Goal: Task Accomplishment & Management: Complete application form

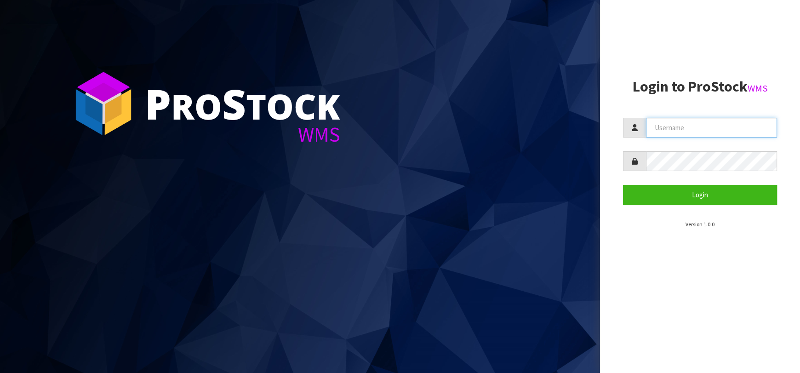
type input "[EMAIL_ADDRESS][DOMAIN_NAME]"
click at [446, 97] on section "P ro S tock WMS" at bounding box center [300, 186] width 600 height 373
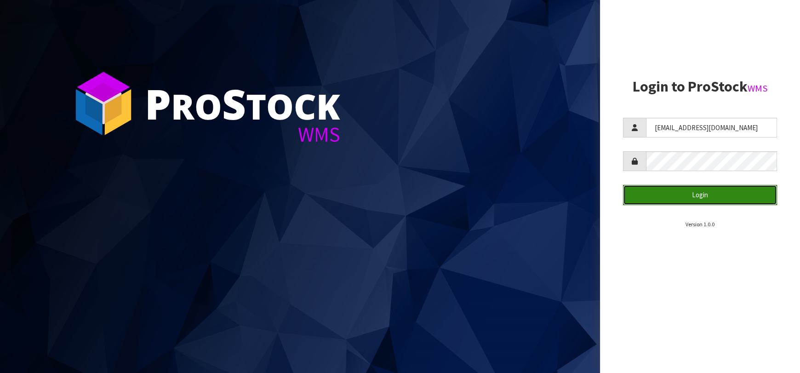
click at [675, 198] on button "Login" at bounding box center [700, 195] width 154 height 20
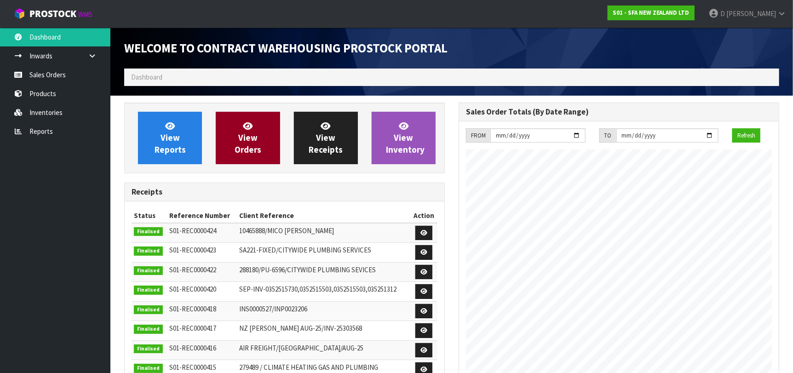
scroll to position [509, 334]
click at [225, 142] on link "View Orders" at bounding box center [248, 138] width 64 height 52
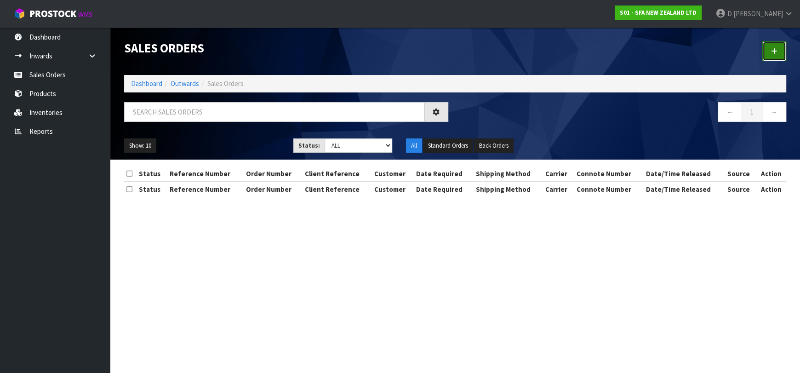
click at [766, 55] on link at bounding box center [775, 51] width 24 height 20
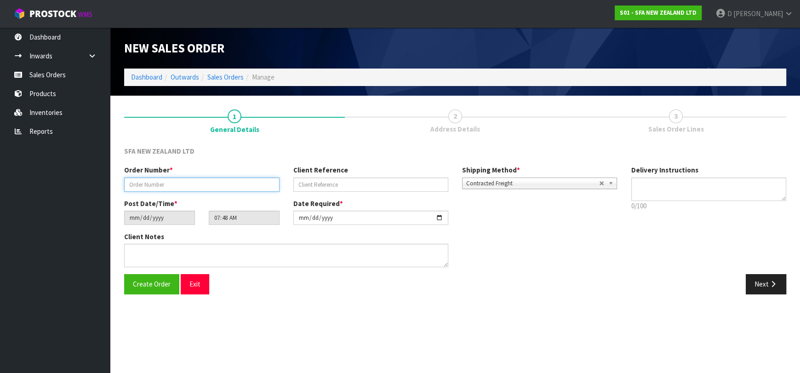
click at [217, 182] on input "text" at bounding box center [201, 185] width 155 height 14
paste input "SANINZ170925"
type input "SANINZ170925"
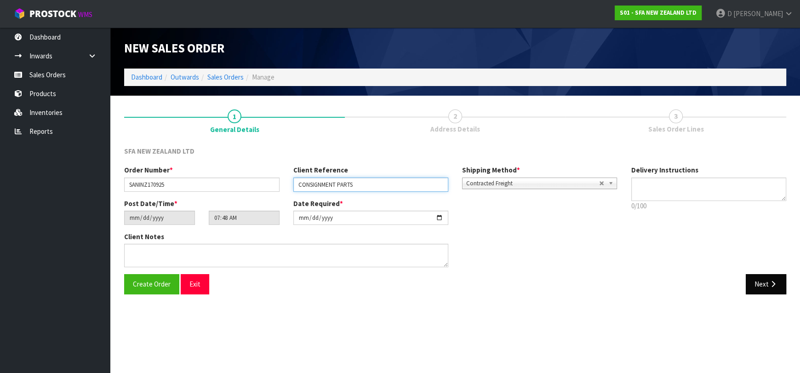
type input "CONSIGNMENT PARTS"
click at [750, 282] on button "Next" at bounding box center [766, 284] width 40 height 20
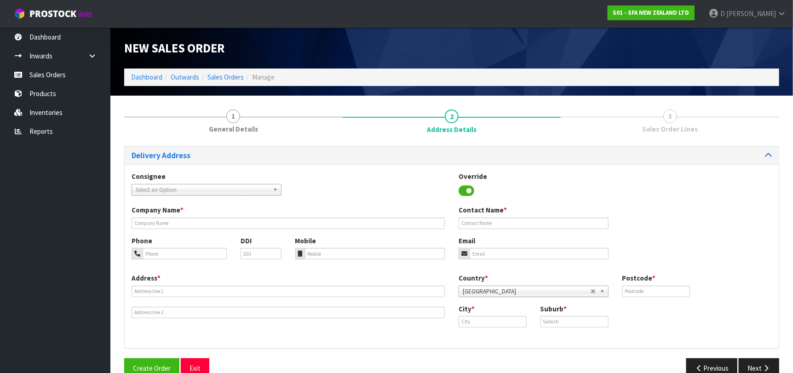
click at [260, 188] on span "Select an Option" at bounding box center [202, 189] width 133 height 11
type input "CITYRI"
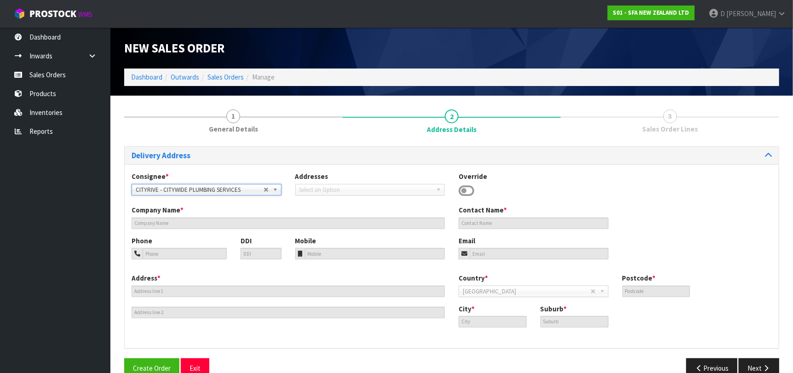
type input "CITYWIDE PLUMBING SERVICES"
type input "GROUND FLOOR 27/14 AIRBORNE ROAD"
type input "0632"
type input "Auckland"
type input "ROSEDALE"
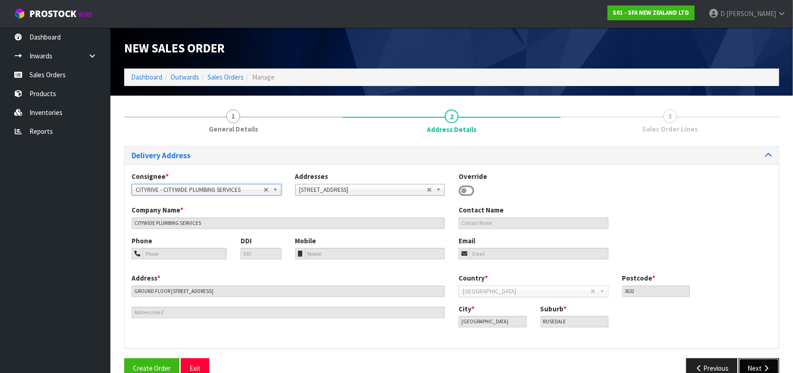
click at [753, 367] on button "Next" at bounding box center [759, 368] width 40 height 20
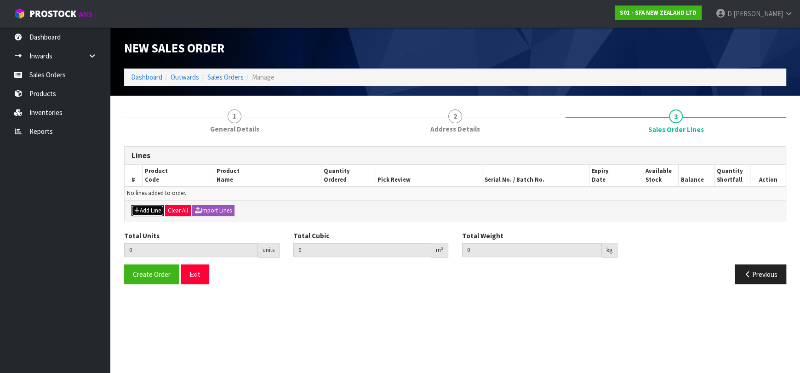
click at [144, 209] on button "Add Line" at bounding box center [148, 210] width 32 height 11
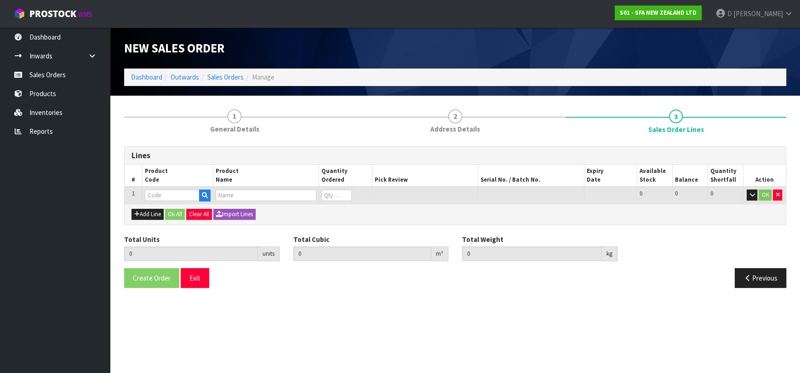
click at [153, 201] on td at bounding box center [177, 195] width 71 height 17
click at [157, 196] on input "text" at bounding box center [172, 196] width 55 height 12
type input "BL120195"
type input "0.000000"
type input "0.000"
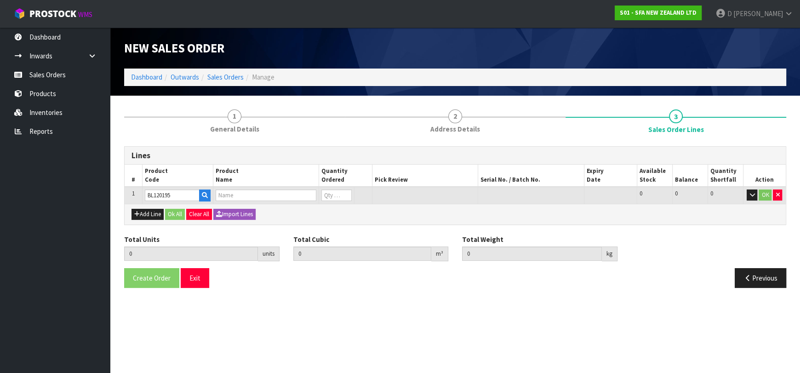
type input "IMPELLER SQUARE HOLE"
type input "0"
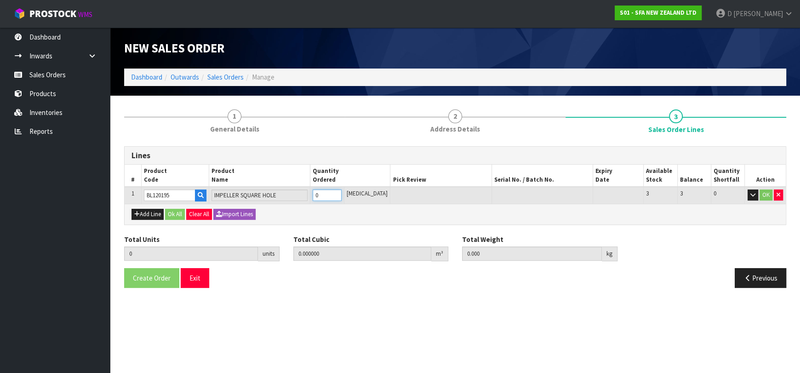
type input "1"
type input "0.000128"
type input "0.03"
type input "1"
click at [168, 210] on button "Ok All" at bounding box center [175, 214] width 20 height 11
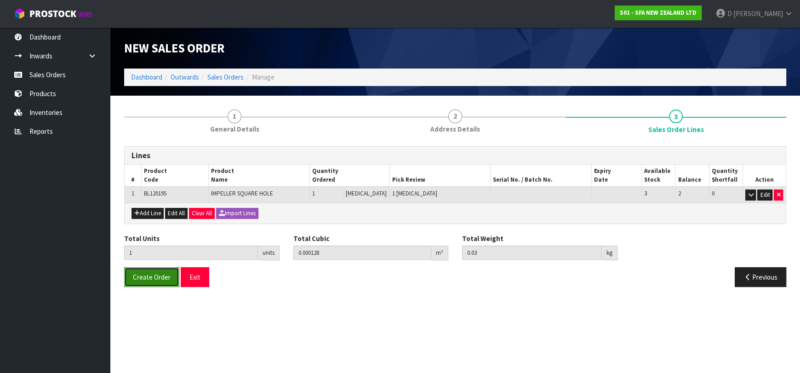
click at [155, 282] on button "Create Order" at bounding box center [151, 277] width 55 height 20
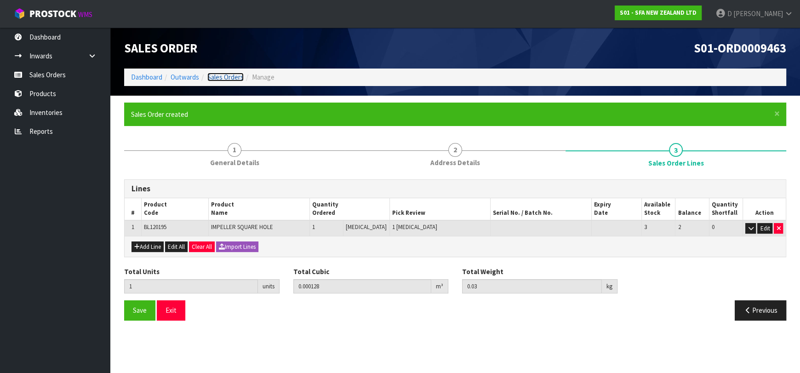
click at [239, 75] on link "Sales Orders" at bounding box center [225, 77] width 36 height 9
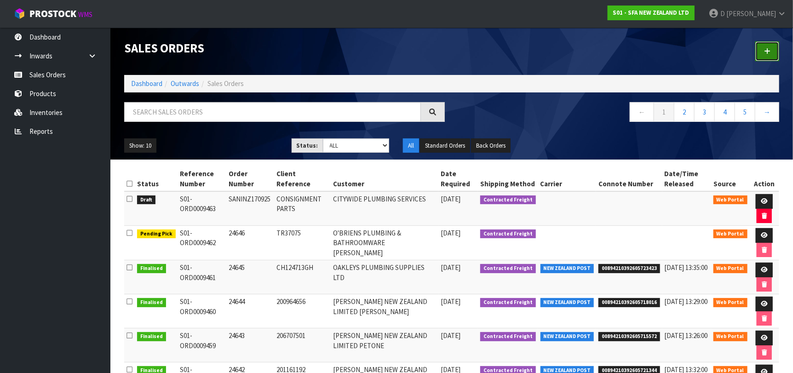
click at [764, 50] on link at bounding box center [767, 51] width 24 height 20
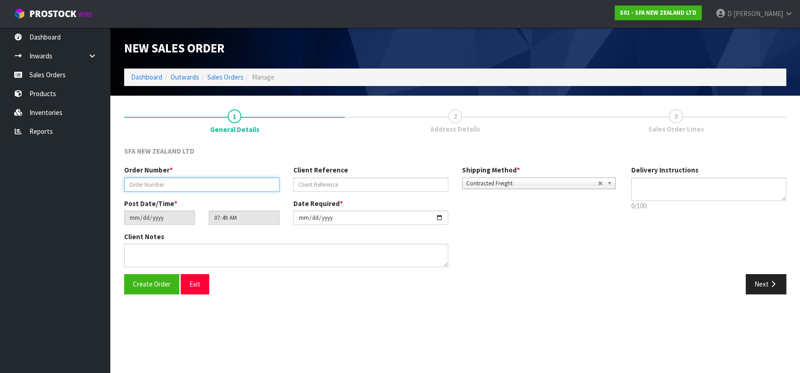
click at [203, 183] on input "text" at bounding box center [201, 185] width 155 height 14
type input "24647"
paste input "202332443"
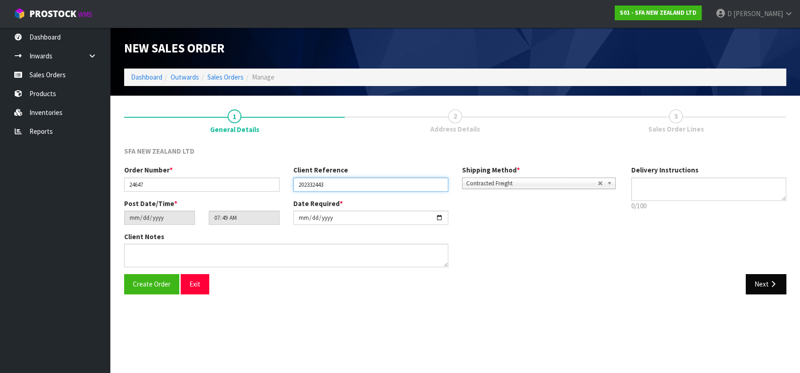
type input "202332443"
drag, startPoint x: 777, startPoint y: 288, endPoint x: 345, endPoint y: 218, distance: 438.0
click at [777, 287] on button "Next" at bounding box center [766, 284] width 40 height 20
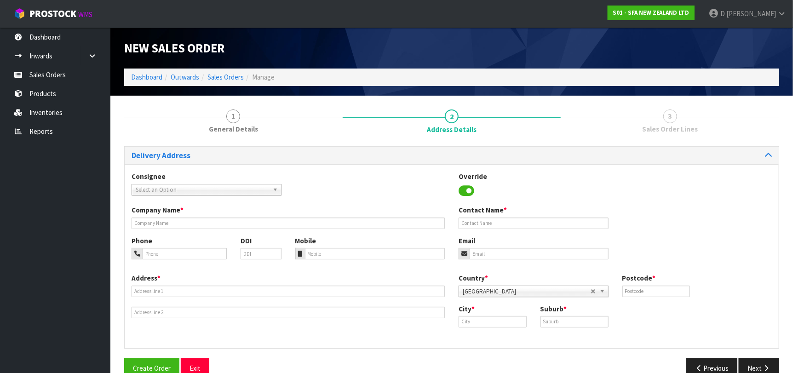
click at [205, 193] on span "Select an Option" at bounding box center [202, 189] width 133 height 11
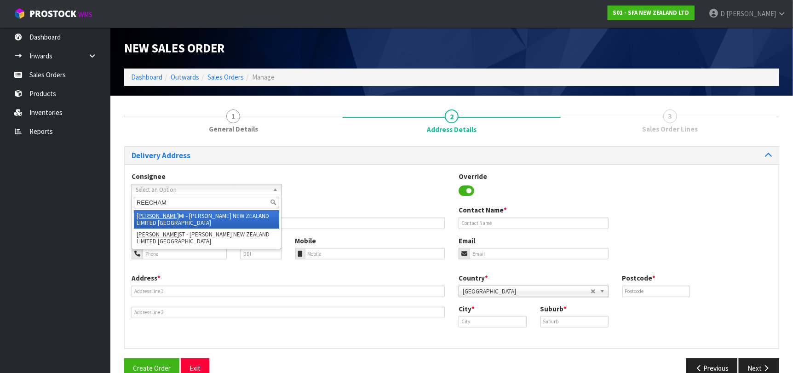
type input "REECHAMI"
type input "[PERSON_NAME] NEW ZEALAND LIMITED [GEOGRAPHIC_DATA]"
type input "32 KING STREET"
type input "3242"
type input "[PERSON_NAME]"
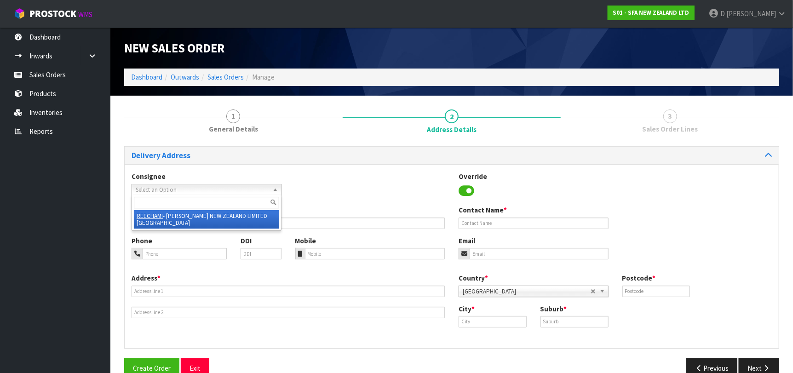
type input "FRANKTON"
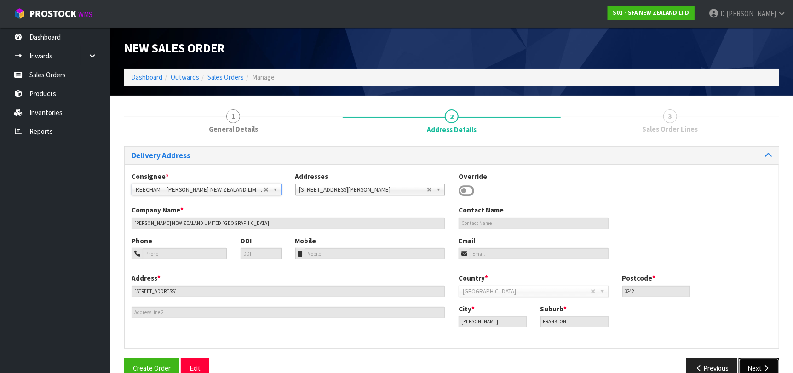
click at [759, 368] on button "Next" at bounding box center [759, 368] width 40 height 20
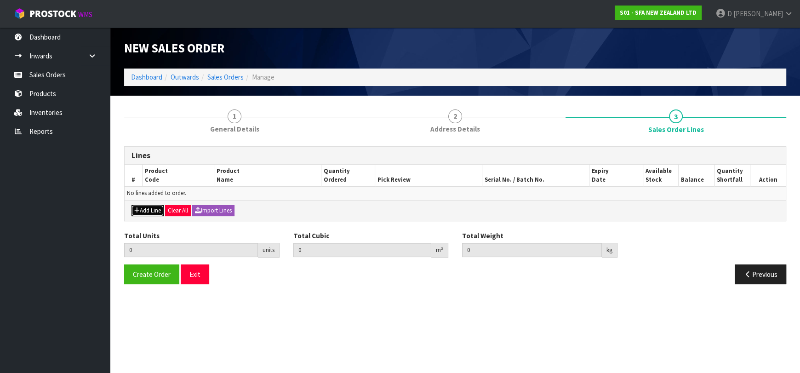
drag, startPoint x: 147, startPoint y: 213, endPoint x: 154, endPoint y: 204, distance: 10.9
click at [147, 212] on button "Add Line" at bounding box center [148, 210] width 32 height 11
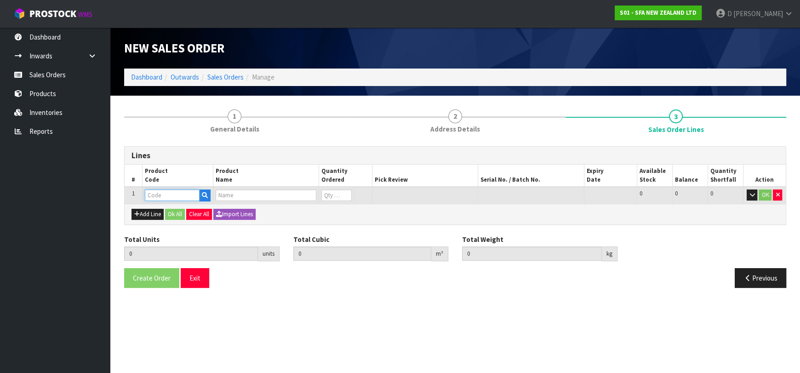
drag, startPoint x: 154, startPoint y: 204, endPoint x: 161, endPoint y: 192, distance: 14.4
click at [161, 192] on input "text" at bounding box center [172, 196] width 55 height 12
type input "SA201"
type input "0.000000"
type input "0.000"
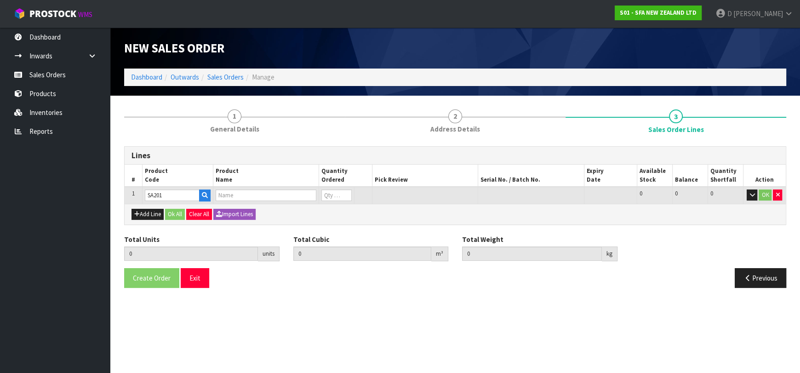
type input "[PERSON_NAME] COMMERCIAL LIFTING STATION"
type input "0"
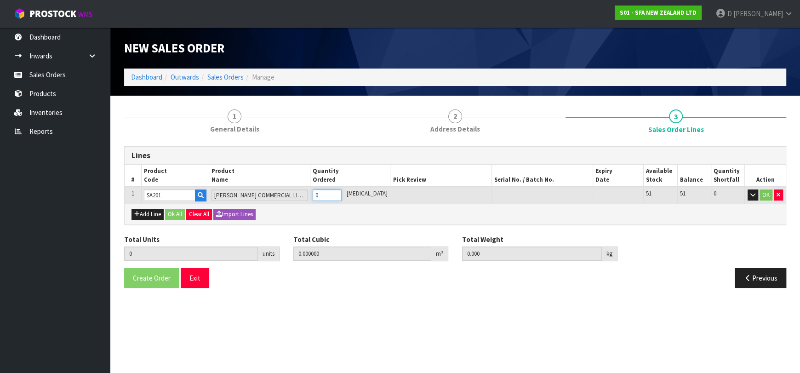
type input "1"
type input "0.021692"
type input "6.5"
type input "1"
click at [182, 212] on button "Ok All" at bounding box center [175, 214] width 20 height 11
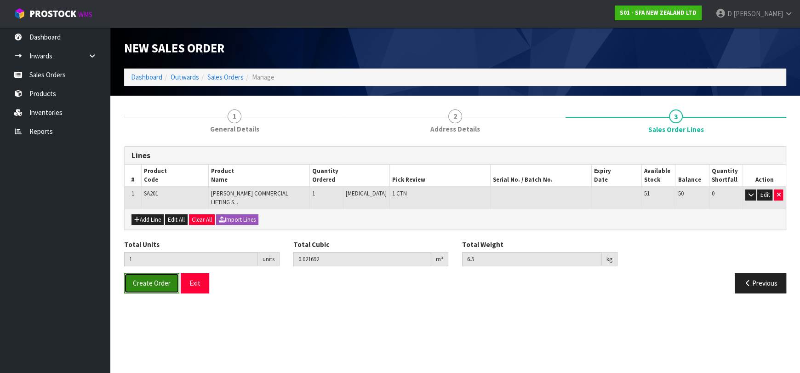
drag, startPoint x: 154, startPoint y: 266, endPoint x: 156, endPoint y: 274, distance: 7.6
click at [154, 273] on button "Create Order" at bounding box center [151, 283] width 55 height 20
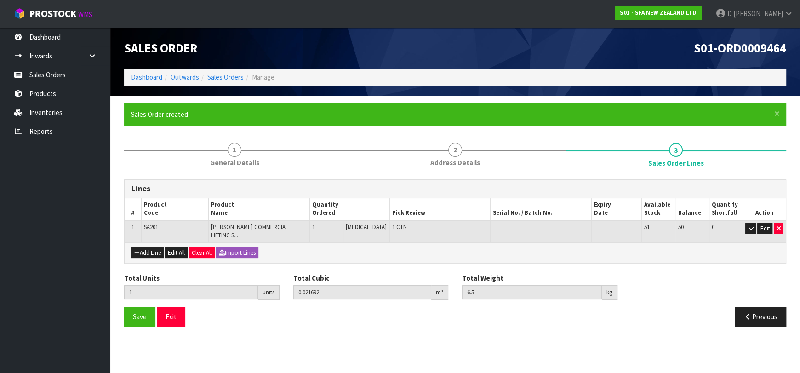
click at [224, 86] on div "Sales Order S01-ORD0009464 Dashboard Outwards Sales Orders Manage" at bounding box center [455, 62] width 676 height 68
click at [226, 80] on link "Sales Orders" at bounding box center [225, 77] width 36 height 9
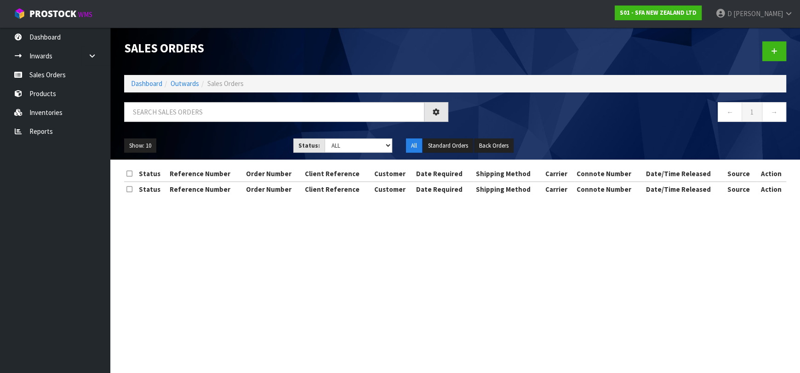
drag, startPoint x: 781, startPoint y: 61, endPoint x: 473, endPoint y: 99, distance: 310.1
click at [780, 61] on div at bounding box center [624, 51] width 338 height 47
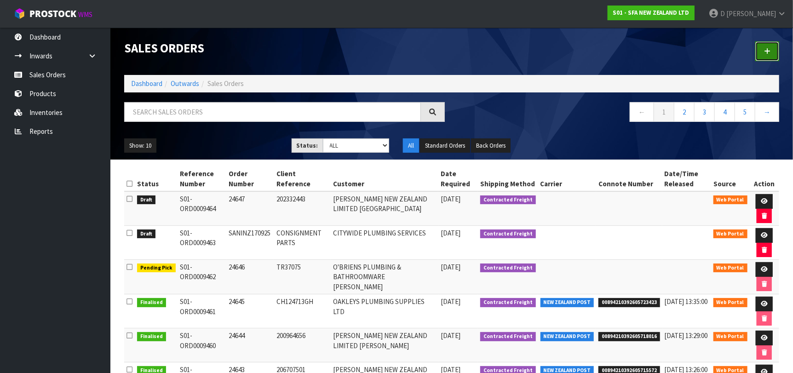
click at [768, 55] on link at bounding box center [767, 51] width 24 height 20
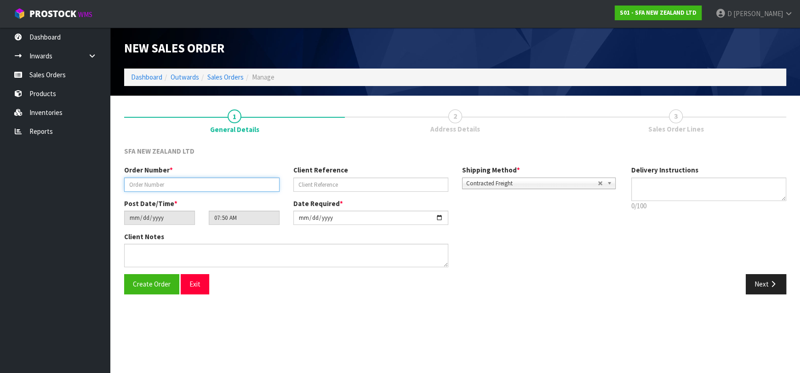
click at [142, 185] on input "text" at bounding box center [201, 185] width 155 height 14
type input "24648"
paste input "200835844"
type input "200835844"
drag, startPoint x: 769, startPoint y: 287, endPoint x: 312, endPoint y: 196, distance: 465.7
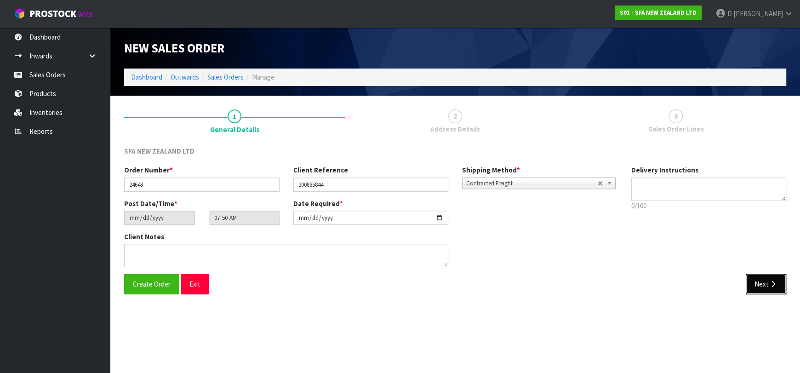
click at [768, 286] on button "Next" at bounding box center [766, 284] width 40 height 20
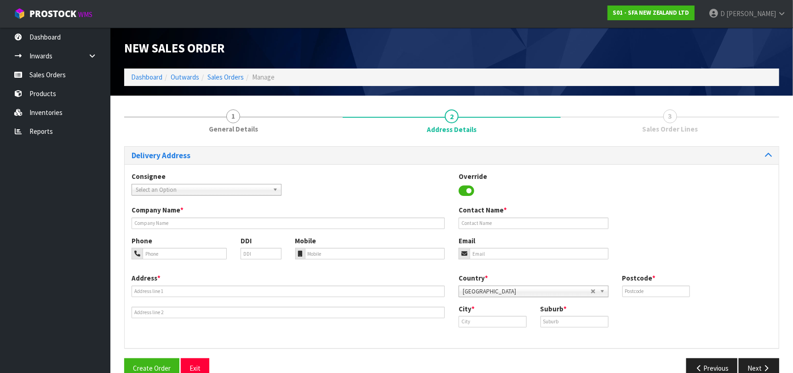
drag, startPoint x: 141, startPoint y: 187, endPoint x: 147, endPoint y: 191, distance: 6.9
click at [142, 187] on span "Select an Option" at bounding box center [202, 189] width 133 height 11
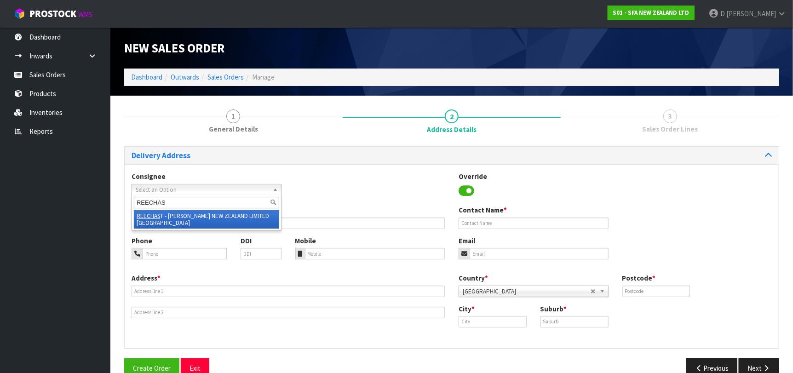
type input "REECHAST"
type input "[PERSON_NAME] NEW ZEALAND LIMITED [GEOGRAPHIC_DATA]"
type input "408 KARAMU ROAD NORTH"
type input "4122"
type input "HASTINGS"
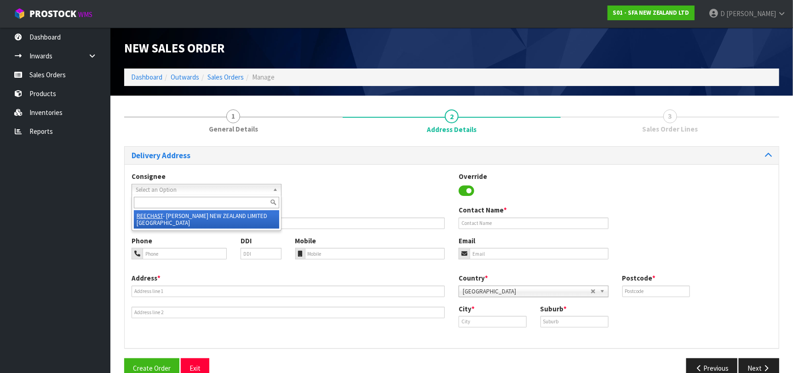
type input "HASTINGS"
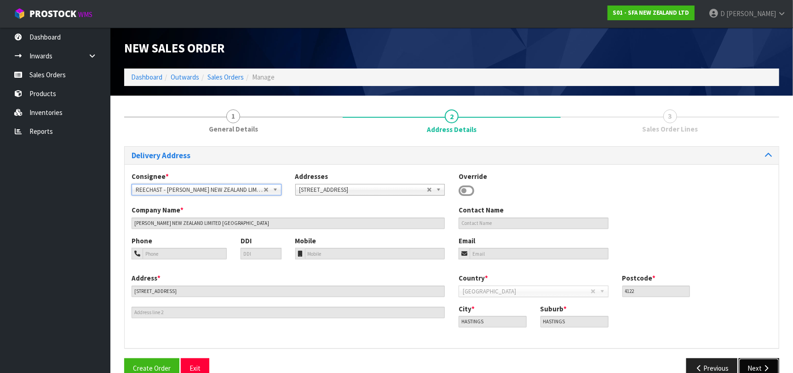
click at [771, 368] on button "Next" at bounding box center [759, 368] width 40 height 20
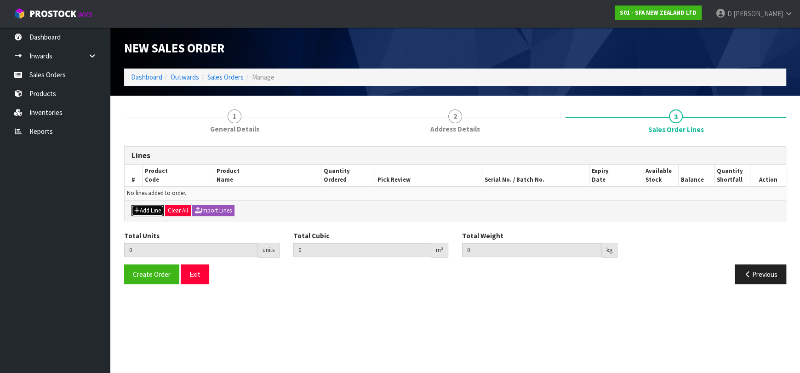
click at [148, 211] on button "Add Line" at bounding box center [148, 210] width 32 height 11
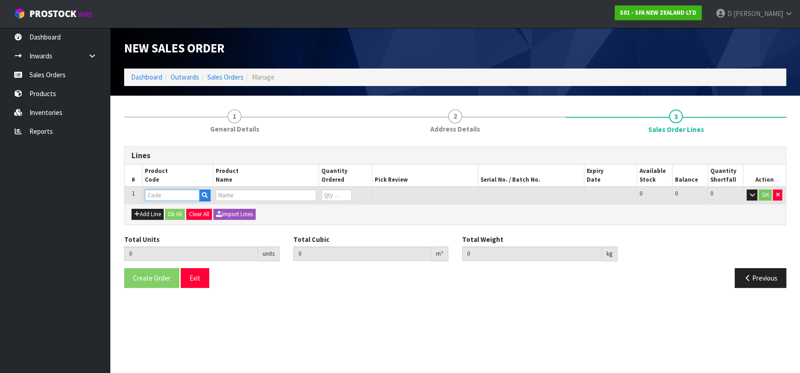
click at [161, 195] on input "text" at bounding box center [172, 196] width 55 height 12
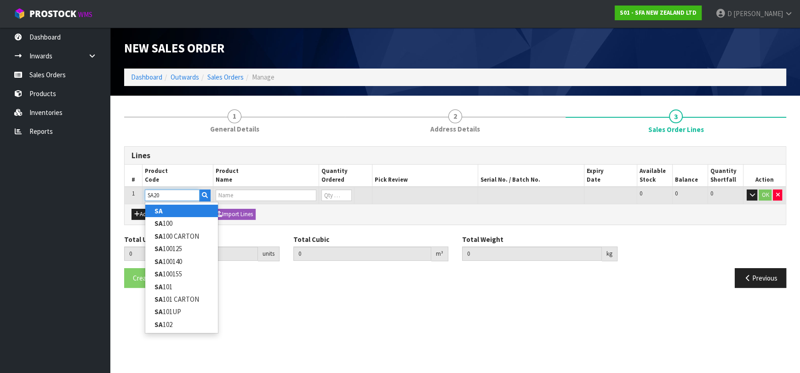
type input "SA201"
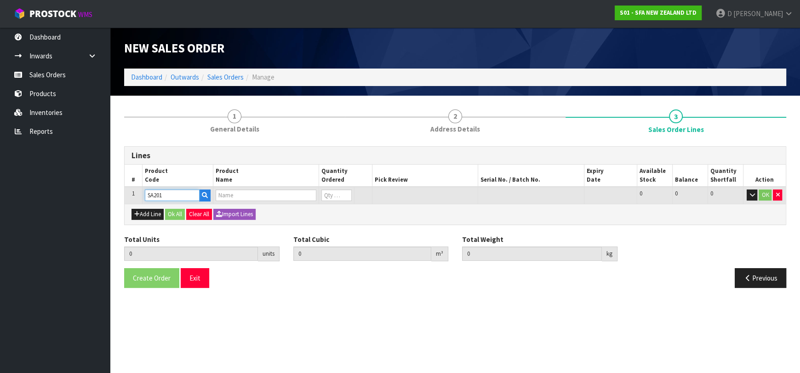
type input "0.000000"
type input "0.000"
type input "[PERSON_NAME] COMMERCIAL LIFTING STATION"
type input "0"
type input "SA201"
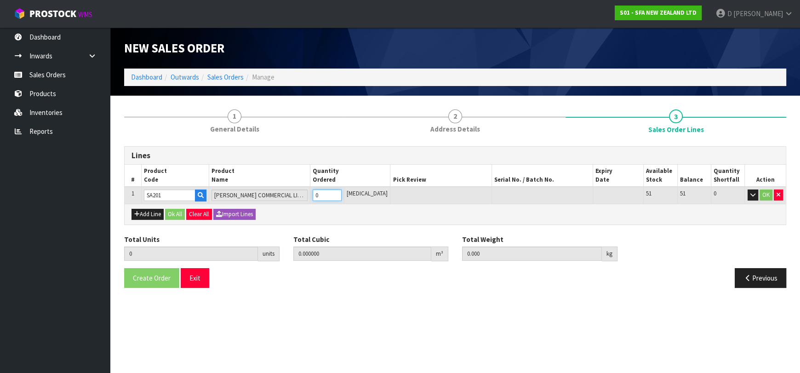
type input "1"
type input "0.021692"
type input "6.5"
type input "1"
click at [341, 191] on input "1" at bounding box center [327, 196] width 29 height 12
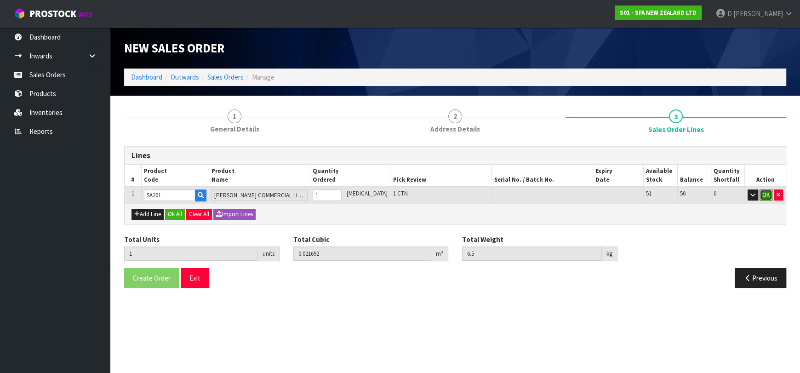
click at [764, 194] on button "OK" at bounding box center [766, 195] width 13 height 11
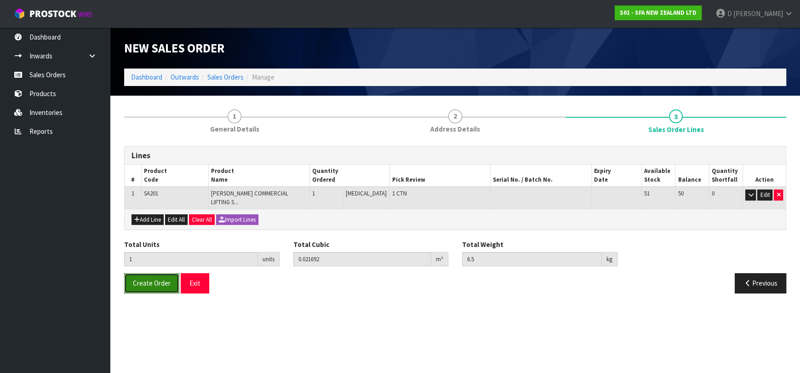
click at [150, 279] on span "Create Order" at bounding box center [152, 283] width 38 height 9
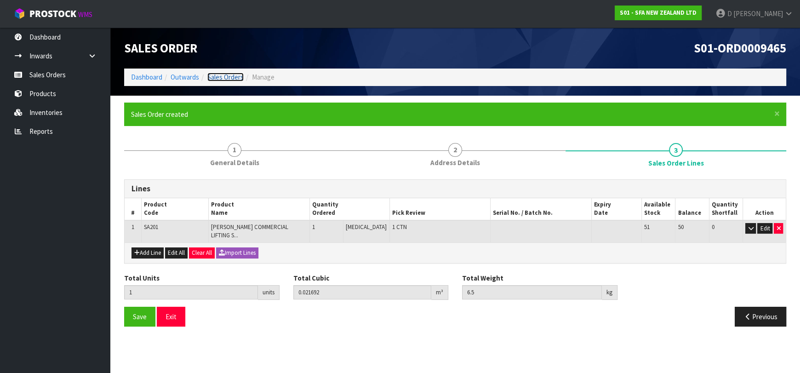
click at [227, 81] on link "Sales Orders" at bounding box center [225, 77] width 36 height 9
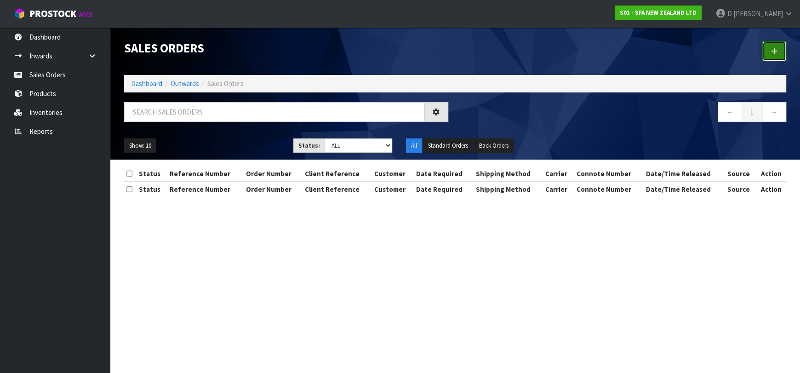
click at [767, 44] on link at bounding box center [775, 51] width 24 height 20
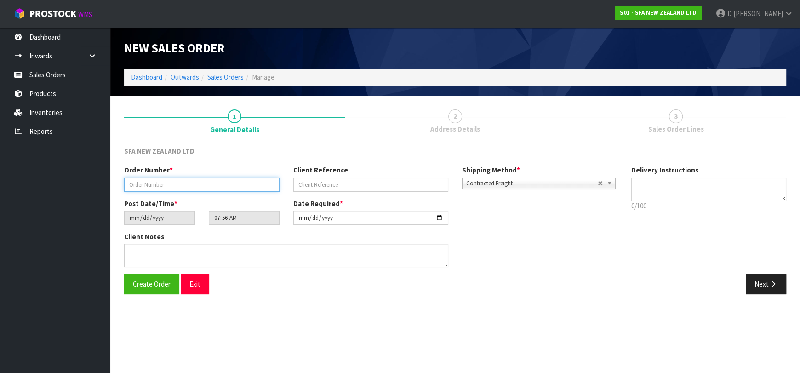
click at [244, 183] on input "text" at bounding box center [201, 185] width 155 height 14
type input "24649"
paste input "10494384"
type input "10494384"
click at [765, 294] on div "Create Order Exit Next" at bounding box center [455, 287] width 676 height 27
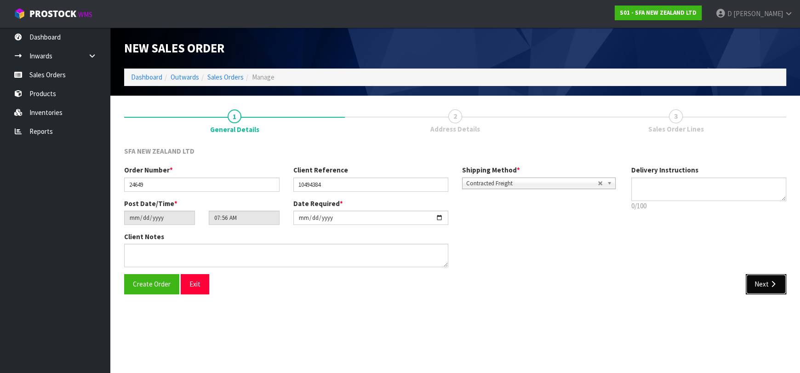
click at [772, 275] on button "Next" at bounding box center [766, 284] width 40 height 20
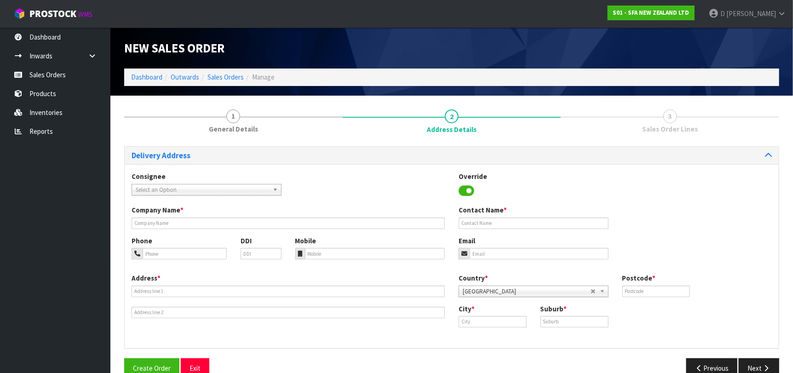
click at [228, 189] on span "Select an Option" at bounding box center [202, 189] width 133 height 11
type input "MICOPAPA"
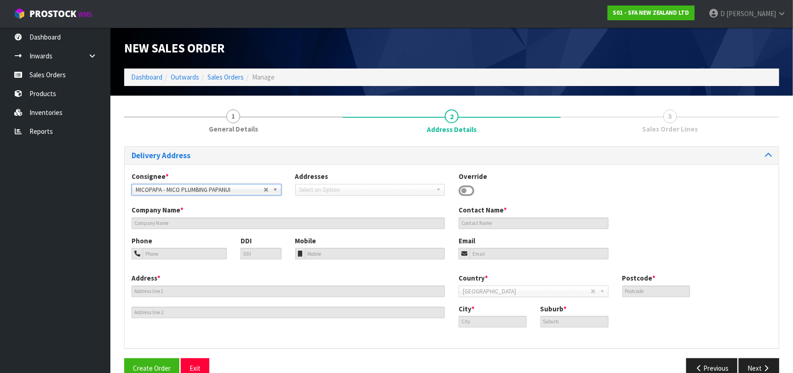
type input "MICO PLUMBING PAPANUI"
type input "297 CRANFORD STREET"
type input "8052"
type input "[GEOGRAPHIC_DATA]"
type input "ST ALBANS"
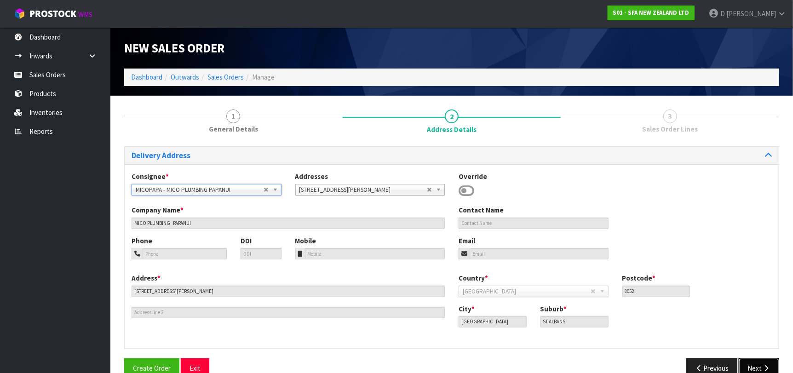
click at [740, 359] on button "Next" at bounding box center [759, 368] width 40 height 20
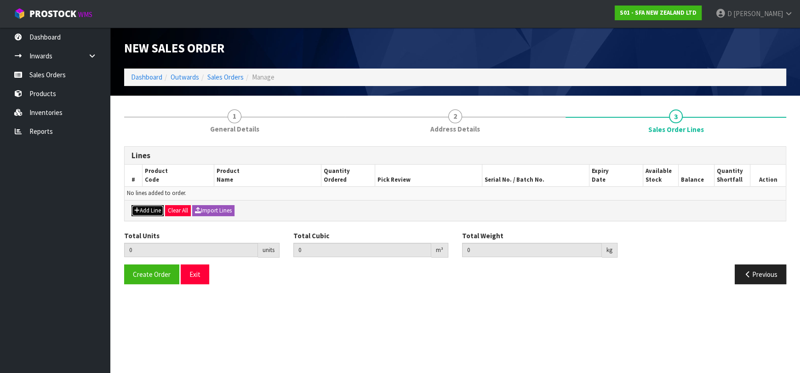
click at [159, 209] on button "Add Line" at bounding box center [148, 210] width 32 height 11
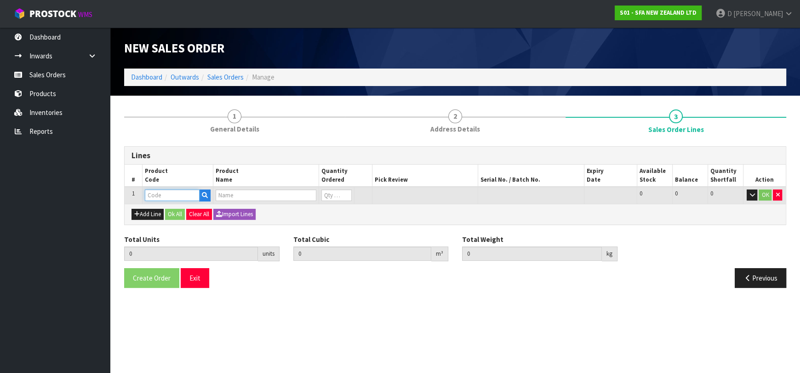
click at [161, 198] on input "text" at bounding box center [172, 196] width 55 height 12
type input "SA101"
type input "0.000000"
type input "0.000"
type input "SA101 SANISPEED SMALL BORE"
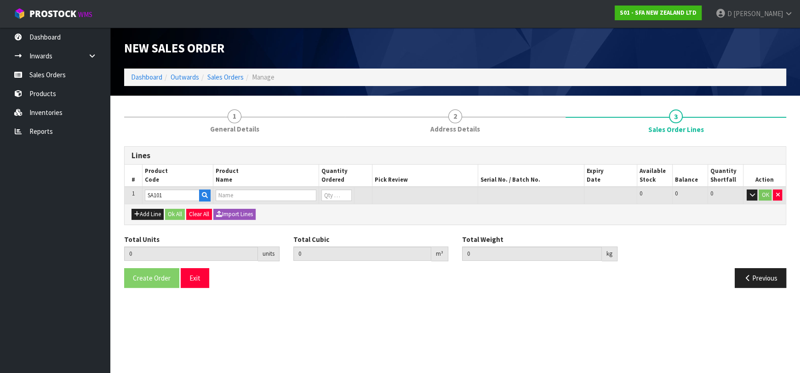
type input "0"
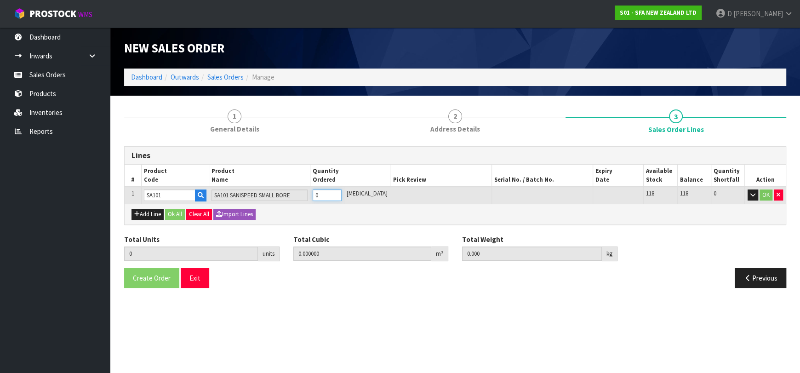
type input "1"
type input "0.031488"
type input "6.65"
type input "1"
click at [172, 213] on button "Ok All" at bounding box center [175, 214] width 20 height 11
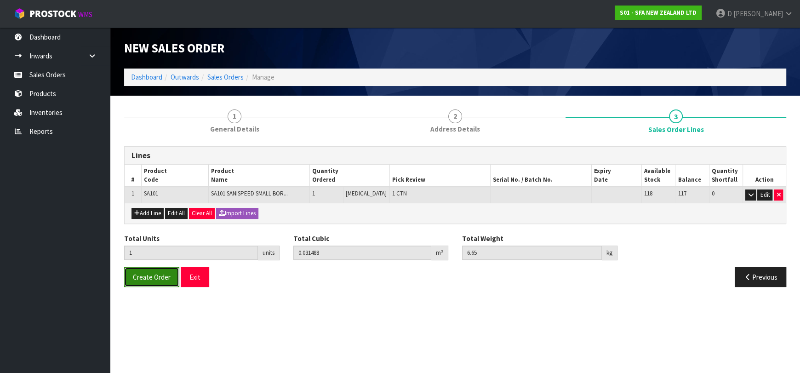
click at [139, 283] on button "Create Order" at bounding box center [151, 277] width 55 height 20
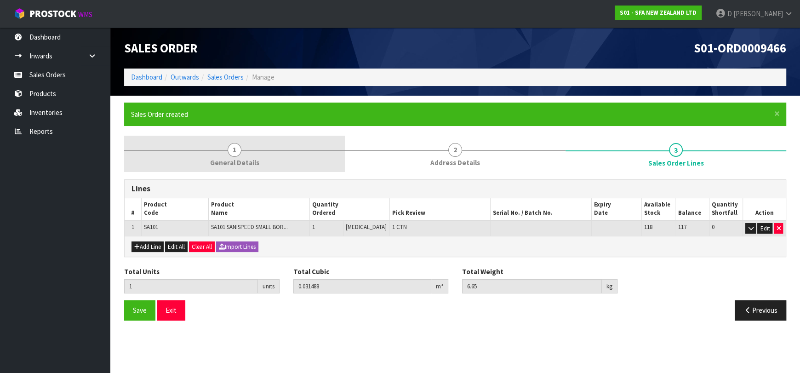
click at [248, 163] on span "General Details" at bounding box center [234, 163] width 49 height 10
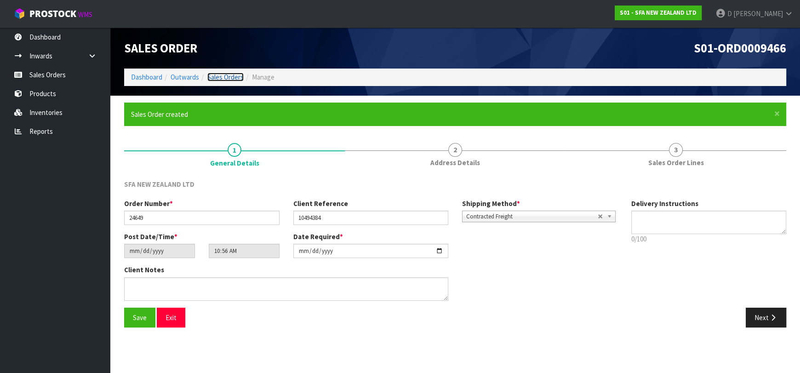
click at [234, 73] on link "Sales Orders" at bounding box center [225, 77] width 36 height 9
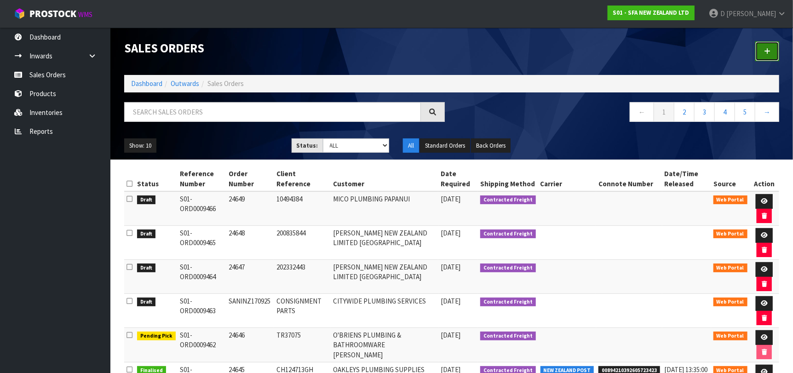
click at [766, 48] on icon at bounding box center [767, 51] width 6 height 7
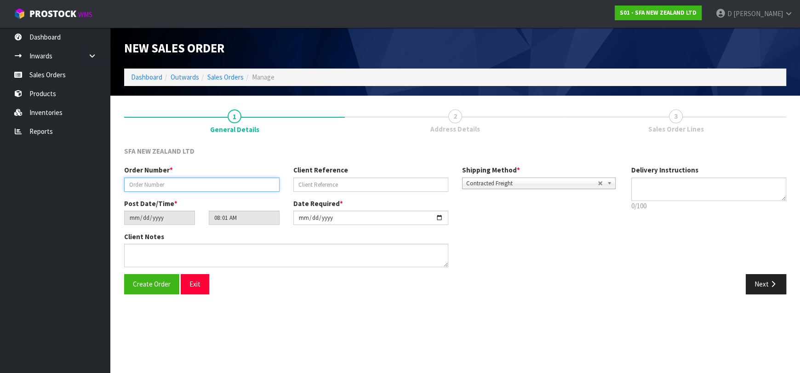
click at [226, 178] on input "text" at bounding box center [201, 185] width 155 height 14
type input "24650"
paste input "10494820"
type input "10494820"
drag, startPoint x: 766, startPoint y: 289, endPoint x: 229, endPoint y: 230, distance: 541.0
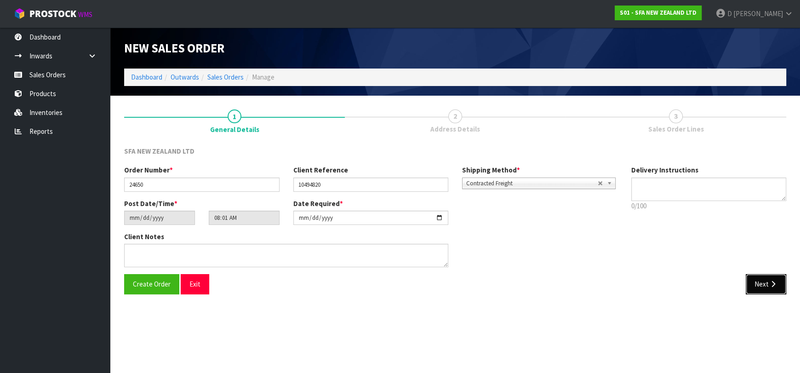
click at [766, 288] on button "Next" at bounding box center [766, 284] width 40 height 20
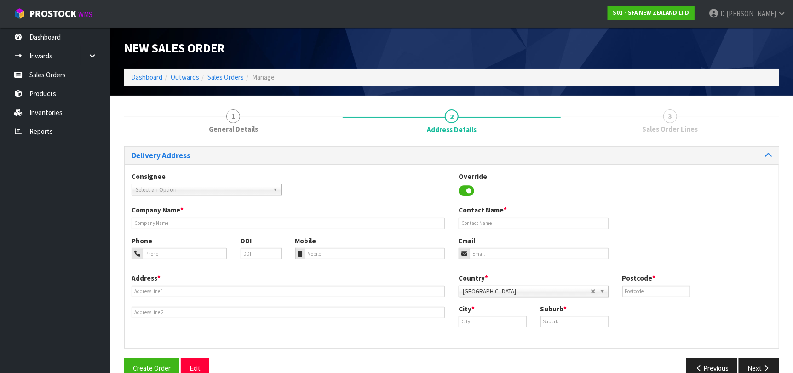
click at [164, 192] on span "Select an Option" at bounding box center [202, 189] width 133 height 11
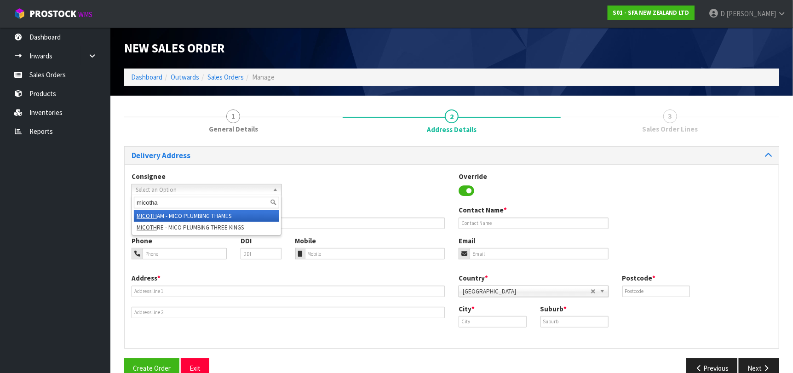
type input "micotham"
type input "MICO PLUMBING THAMES"
type input "[STREET_ADDRESS]"
type input "3578"
type input "Thames"
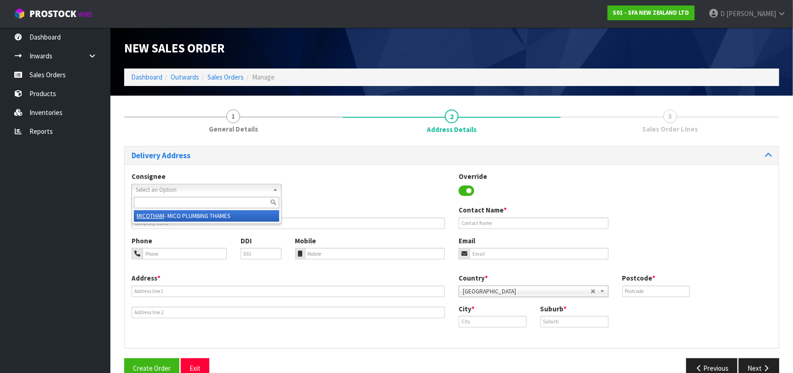
type input "THAMES"
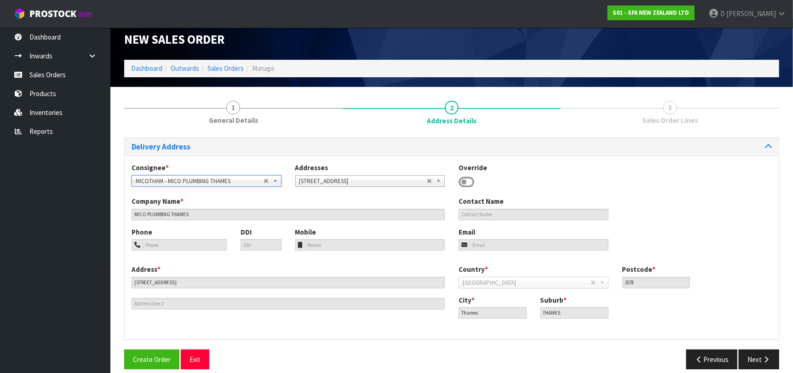
scroll to position [19, 0]
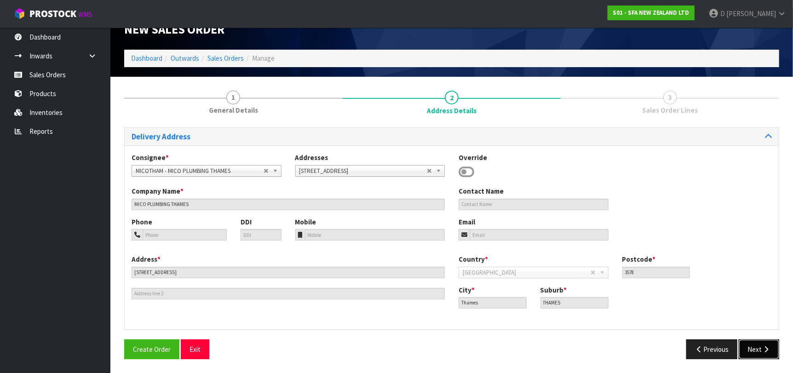
click at [763, 345] on button "Next" at bounding box center [759, 349] width 40 height 20
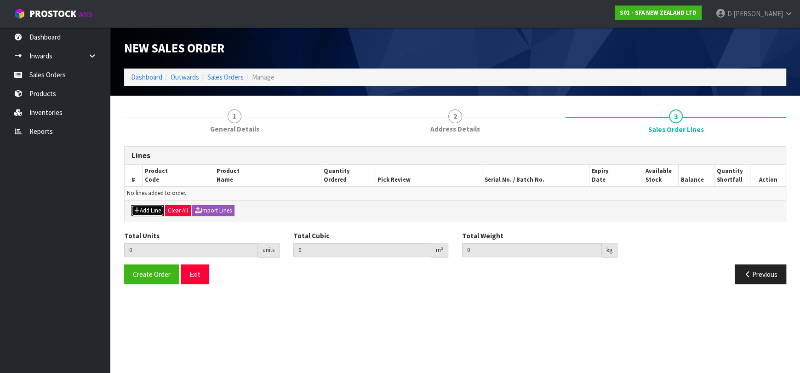
click at [144, 211] on button "Add Line" at bounding box center [148, 210] width 32 height 11
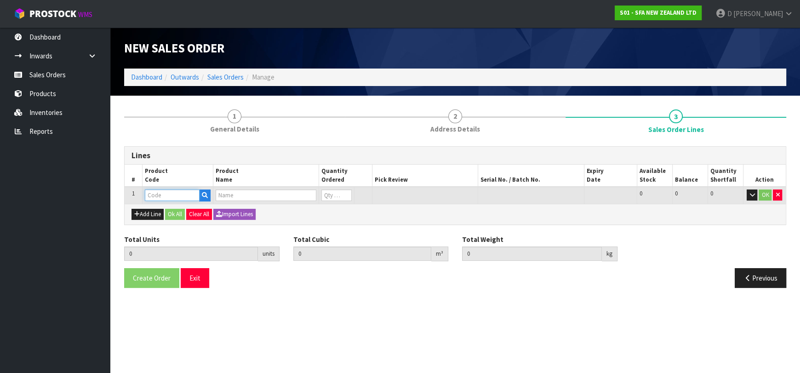
click at [155, 197] on input "text" at bounding box center [172, 196] width 55 height 12
type input "SA222"
type input "0.000000"
type input "0.000"
type input "SANIMULTI"
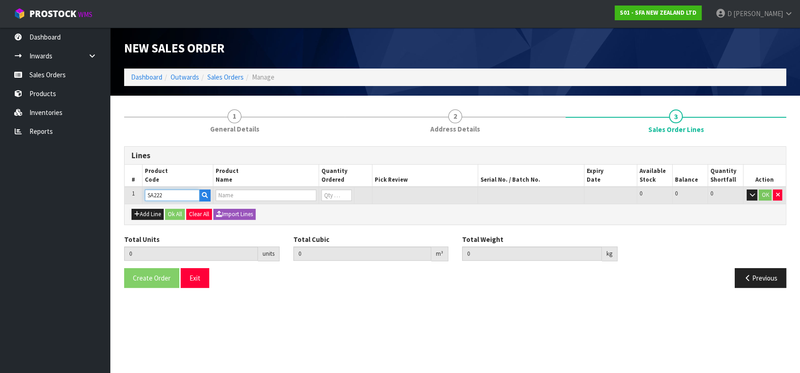
type input "0"
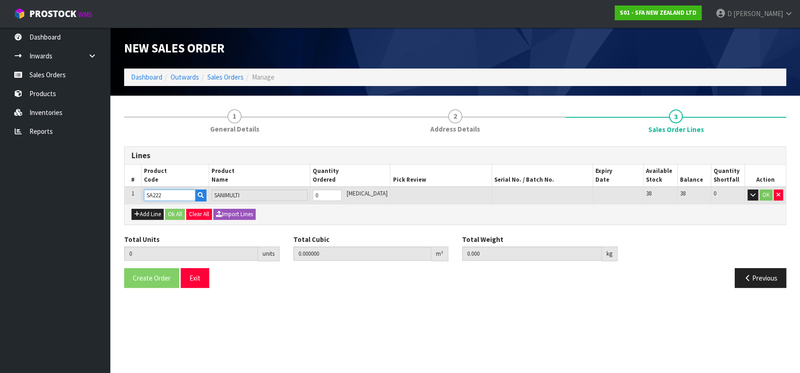
type input "SA222"
type input "1"
type input "0.03264"
type input "10.16"
type input "1"
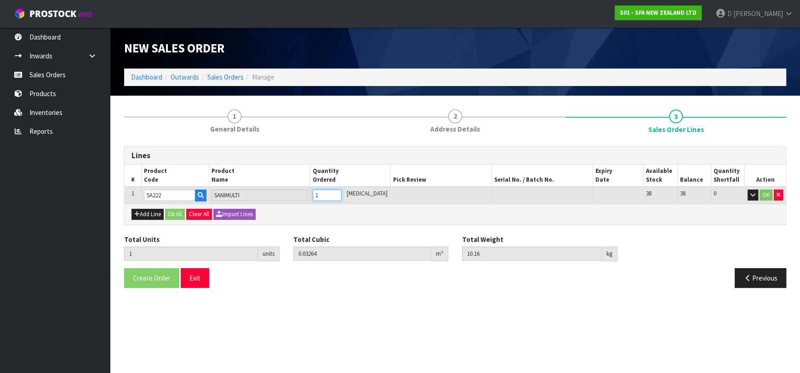
click at [341, 192] on input "1" at bounding box center [327, 196] width 29 height 12
click at [760, 199] on button "OK" at bounding box center [766, 195] width 13 height 11
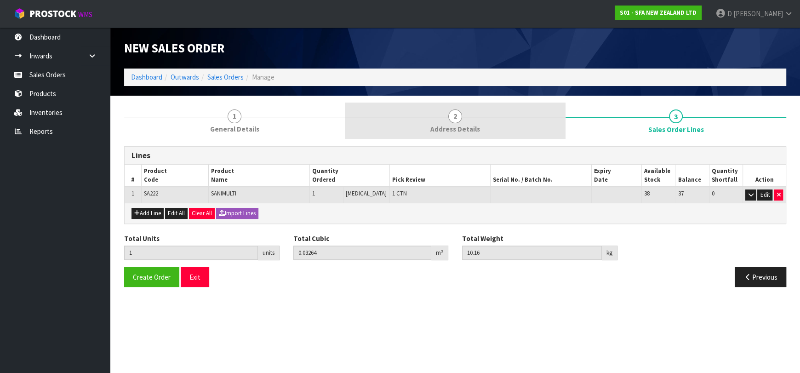
click at [460, 120] on span "2" at bounding box center [456, 116] width 14 height 14
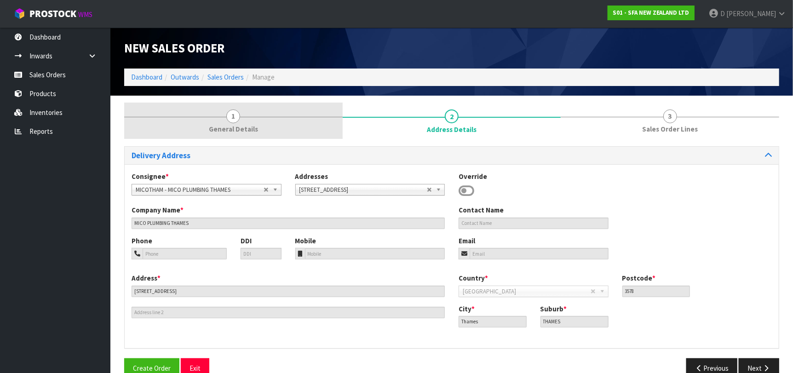
click at [274, 110] on link "1 General Details" at bounding box center [233, 121] width 219 height 36
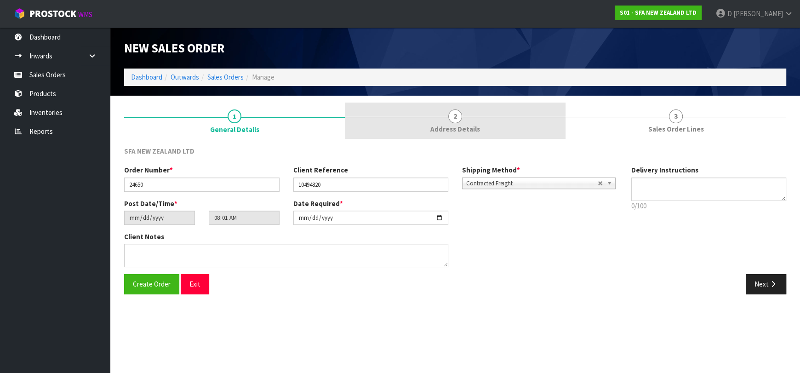
click at [366, 125] on link "2 Address Details" at bounding box center [455, 121] width 221 height 36
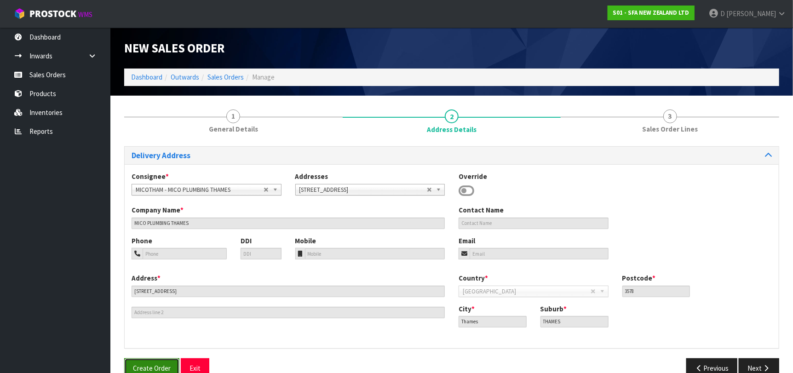
click at [159, 363] on button "Create Order" at bounding box center [151, 368] width 55 height 20
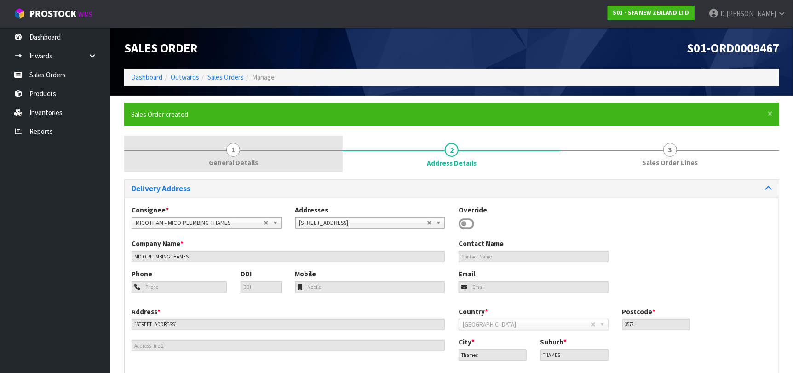
click at [212, 156] on link "1 General Details" at bounding box center [233, 154] width 219 height 36
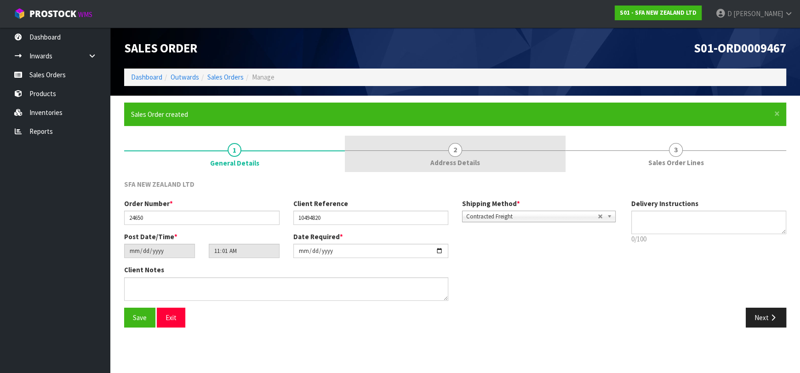
click at [429, 146] on link "2 Address Details" at bounding box center [455, 154] width 221 height 36
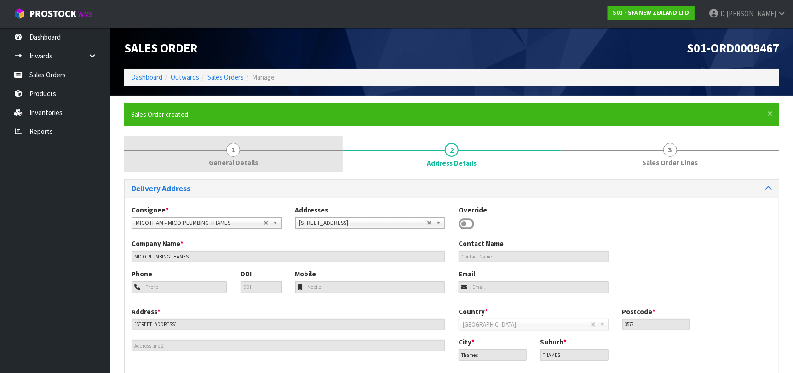
click at [304, 155] on link "1 General Details" at bounding box center [233, 154] width 219 height 36
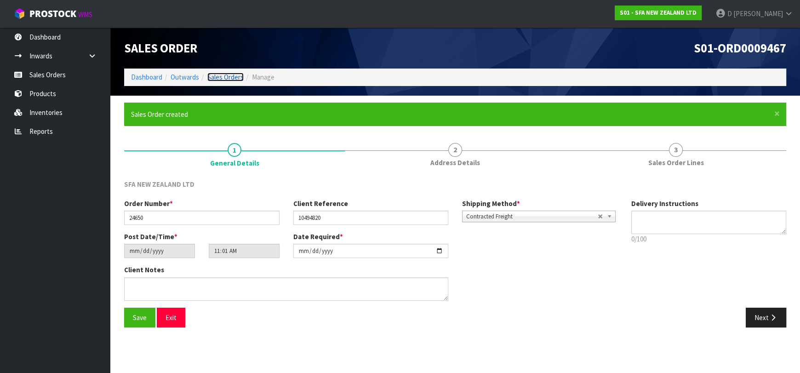
click at [212, 80] on link "Sales Orders" at bounding box center [225, 77] width 36 height 9
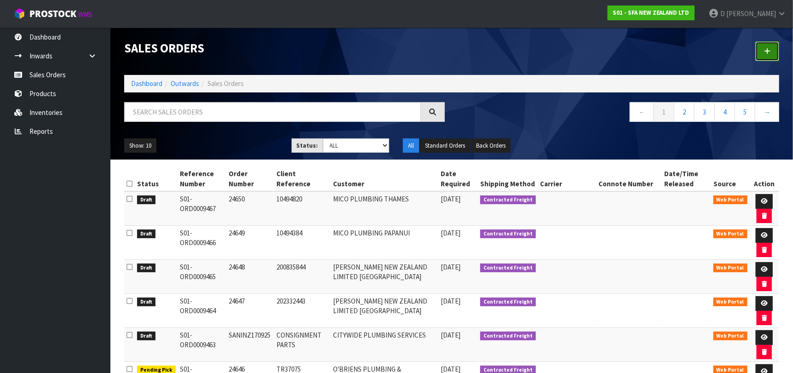
click at [760, 46] on link at bounding box center [767, 51] width 24 height 20
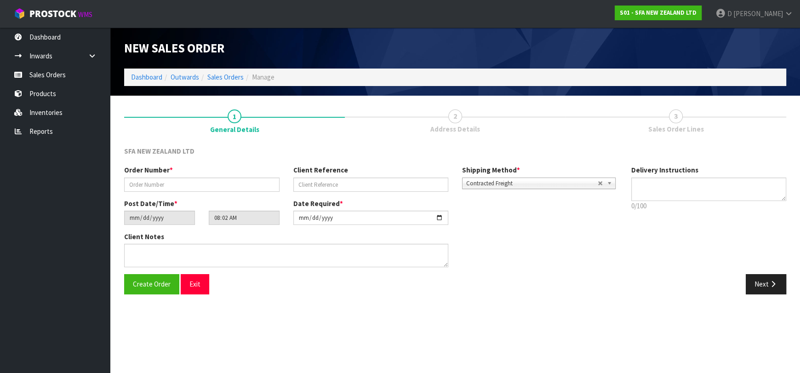
click at [202, 175] on div "Order Number *" at bounding box center [201, 178] width 169 height 26
click at [203, 176] on div "Order Number *" at bounding box center [201, 178] width 169 height 26
click at [204, 178] on input "text" at bounding box center [201, 185] width 155 height 14
type input "24651"
paste input "1P00206120"
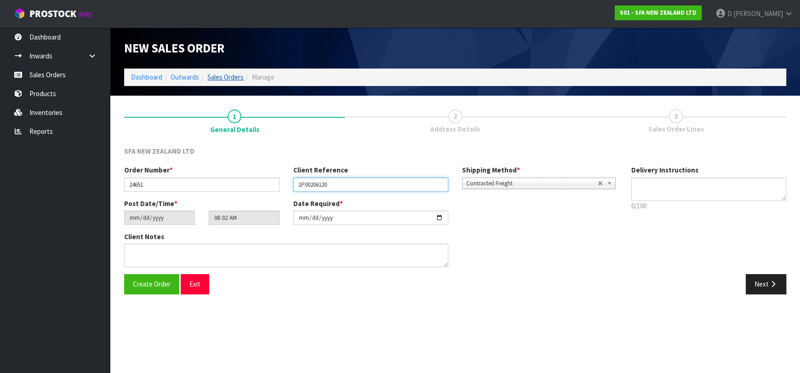
type input "1P00206120"
click at [218, 76] on link "Sales Orders" at bounding box center [225, 77] width 36 height 9
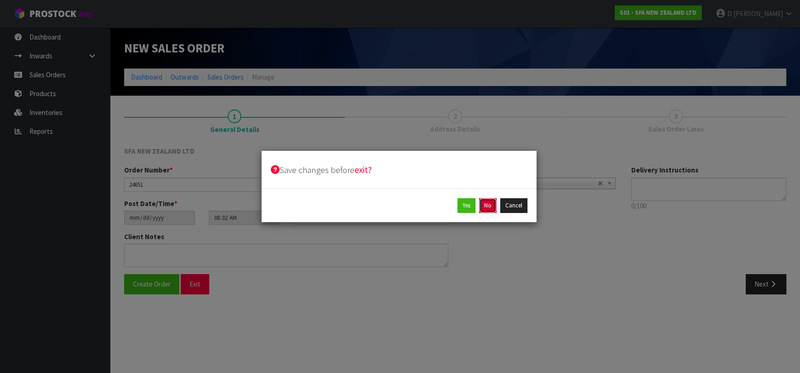
click at [489, 201] on button "No" at bounding box center [487, 205] width 17 height 15
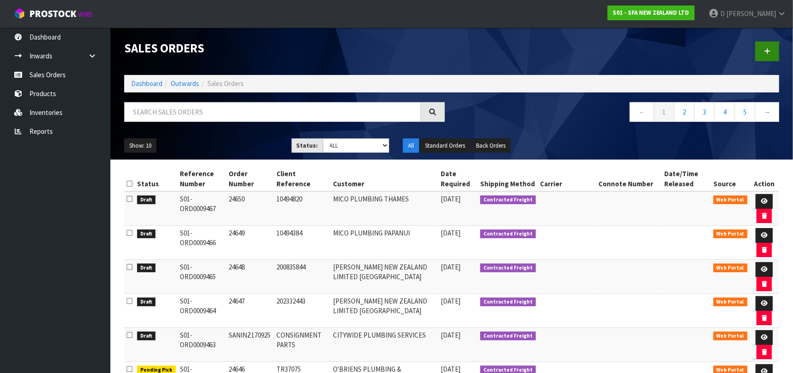
click at [767, 61] on div at bounding box center [619, 51] width 334 height 47
click at [764, 54] on link at bounding box center [767, 51] width 24 height 20
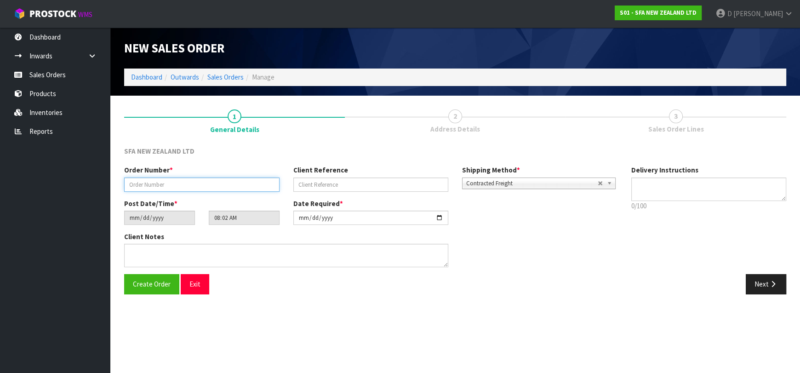
click at [173, 183] on input "text" at bounding box center [201, 185] width 155 height 14
type input "24651"
paste input "1P00206120"
type input "1P00206120"
drag, startPoint x: 764, startPoint y: 283, endPoint x: 271, endPoint y: 198, distance: 500.0
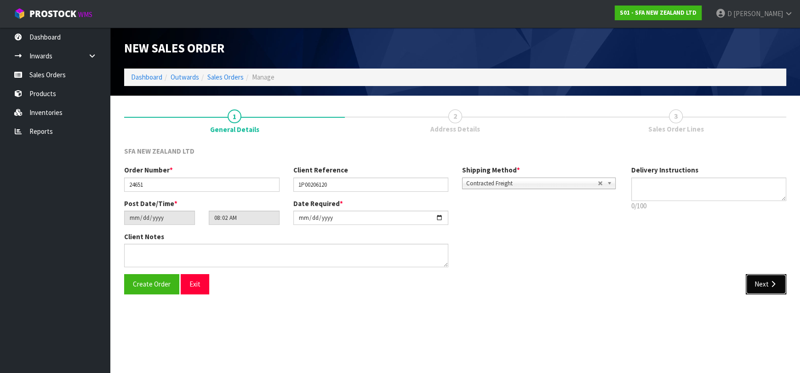
click at [760, 282] on button "Next" at bounding box center [766, 284] width 40 height 20
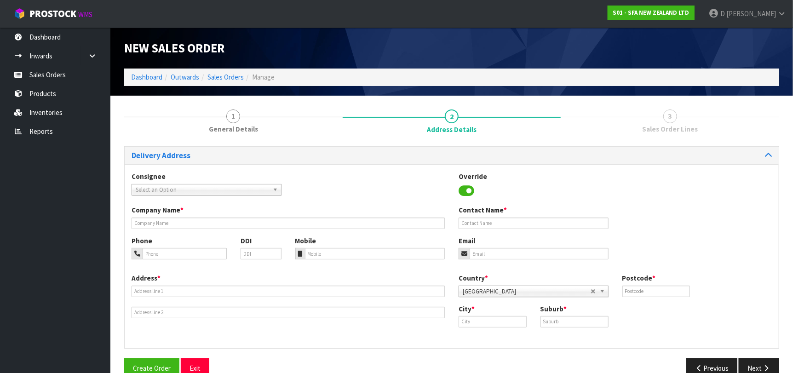
click at [174, 191] on span "Select an Option" at bounding box center [202, 189] width 133 height 11
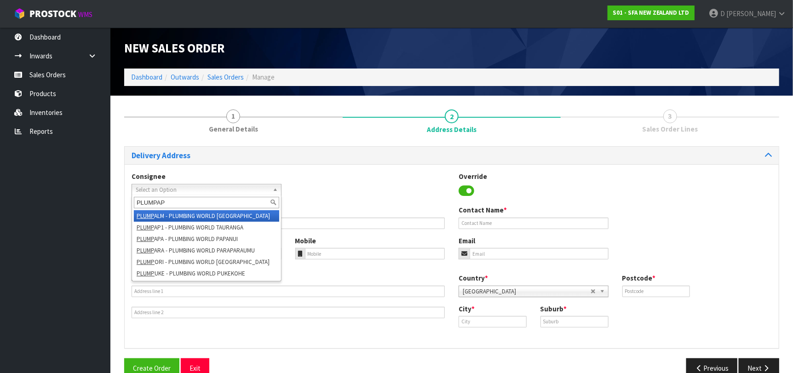
type input "PLUMPAPA"
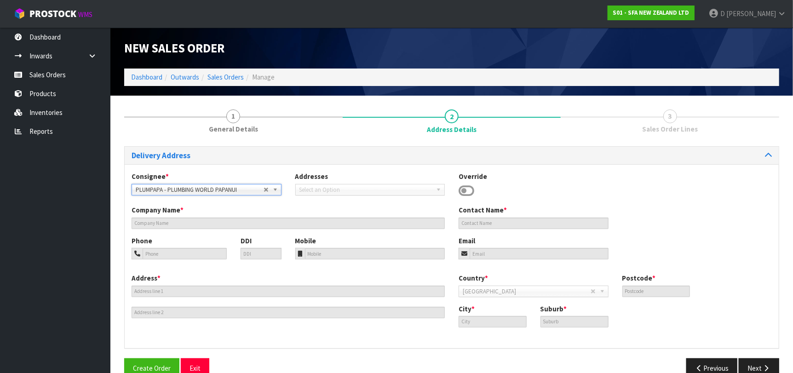
type input "PLUMBING WORLD PAPANUI"
type input "[STREET_ADDRESS]"
type input "8053"
type input "[GEOGRAPHIC_DATA]"
type input "PAPANUI"
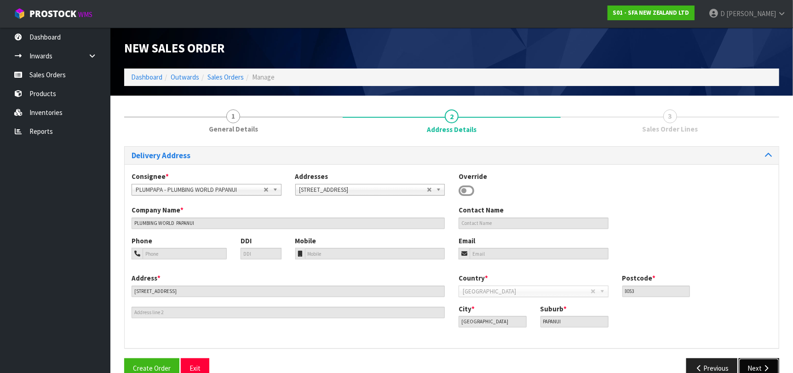
click at [765, 365] on icon "button" at bounding box center [766, 368] width 9 height 7
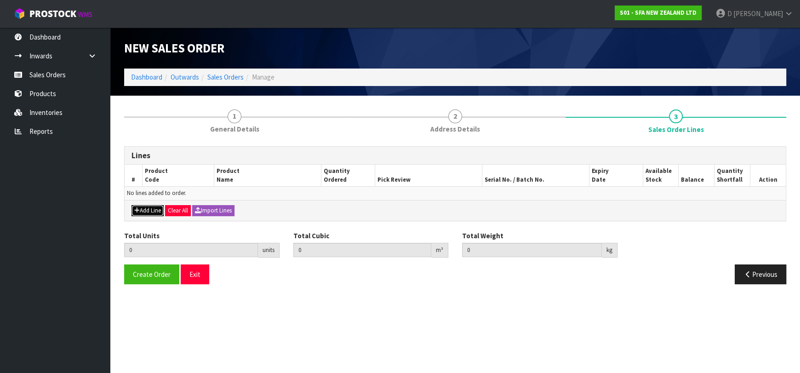
drag, startPoint x: 137, startPoint y: 209, endPoint x: 142, endPoint y: 205, distance: 6.9
click at [137, 209] on icon "button" at bounding box center [137, 210] width 6 height 6
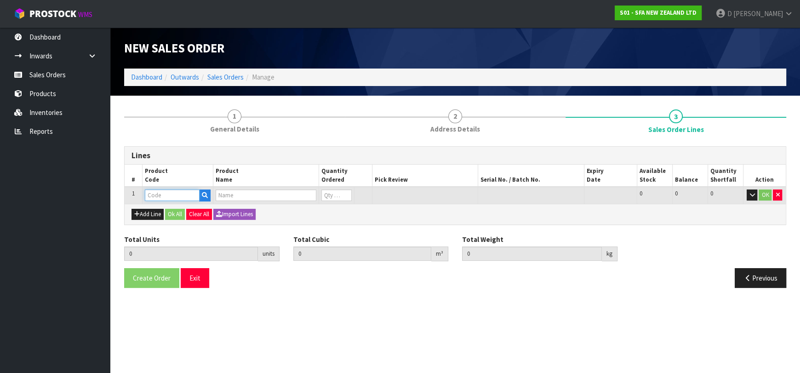
click at [151, 199] on input "text" at bounding box center [172, 196] width 55 height 12
type input "SA221"
type input "0.000000"
type input "0.000"
type input "SANIFAST"
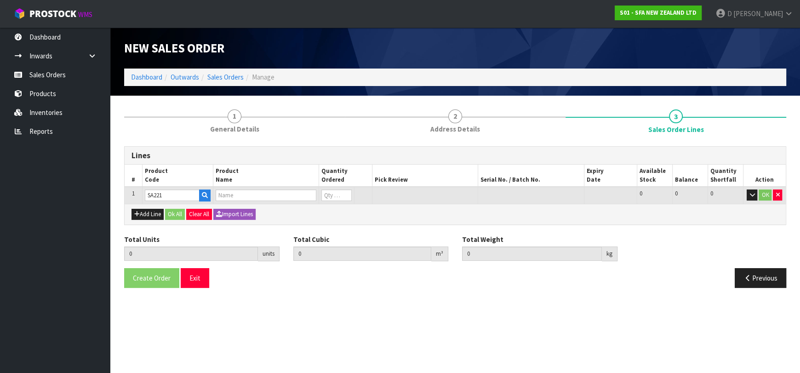
type input "0"
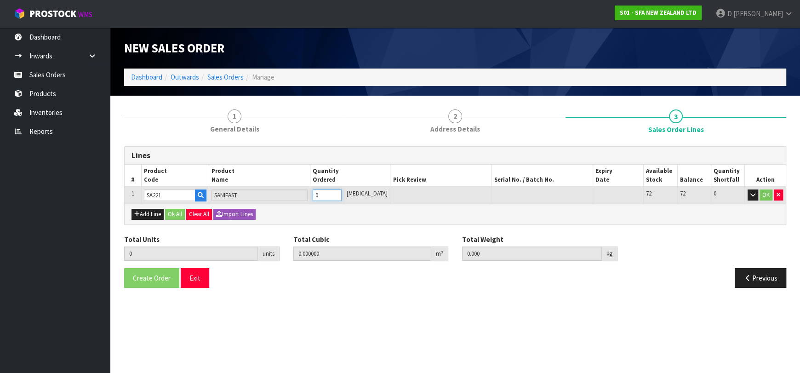
type input "1"
type input "0.052428"
type input "8.6"
type input "1"
click at [173, 209] on button "Ok All" at bounding box center [175, 214] width 20 height 11
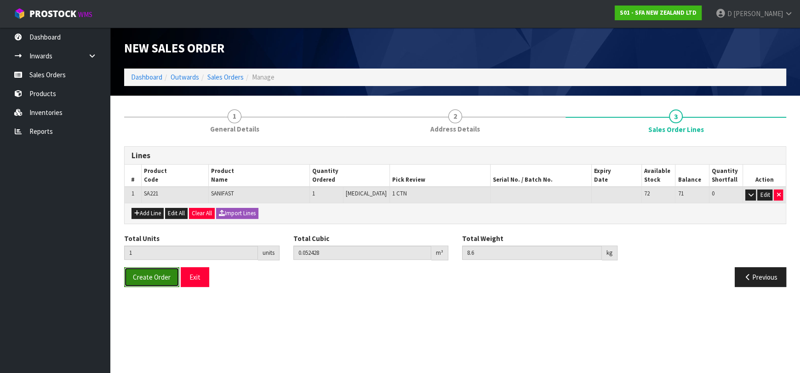
click at [138, 280] on span "Create Order" at bounding box center [152, 277] width 38 height 9
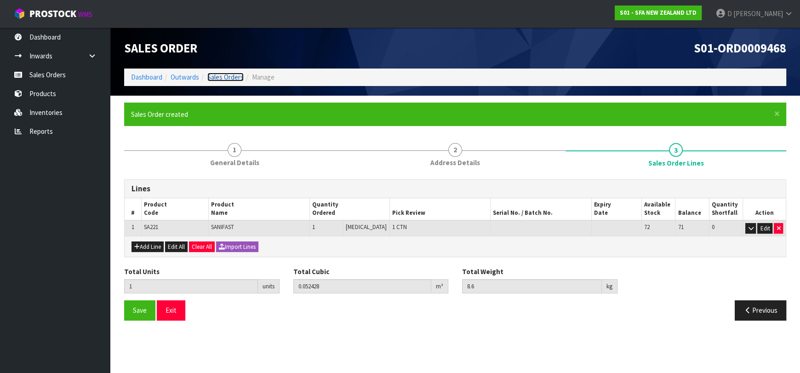
click at [224, 76] on link "Sales Orders" at bounding box center [225, 77] width 36 height 9
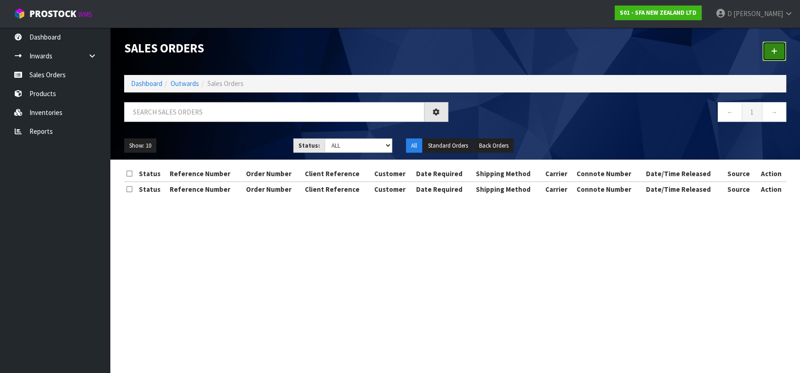
click at [769, 44] on link at bounding box center [775, 51] width 24 height 20
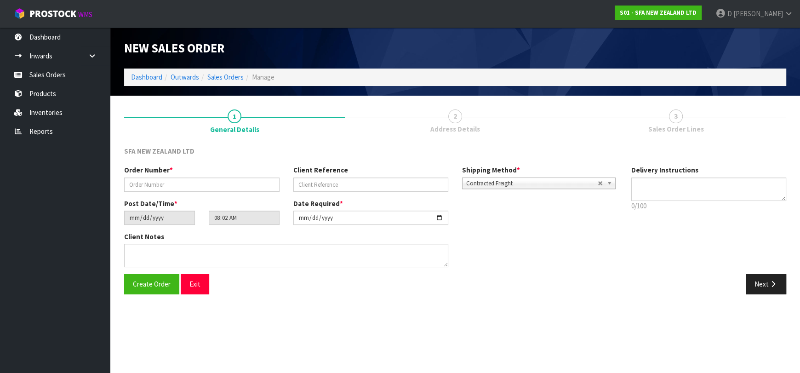
click at [218, 195] on div "Order Number * Client Reference Shipping Method * Pickup Contracted Freight Con…" at bounding box center [370, 181] width 507 height 33
click at [219, 187] on input "text" at bounding box center [201, 185] width 155 height 14
type input "24652"
paste input "1P00207002"
type input "1P00207002"
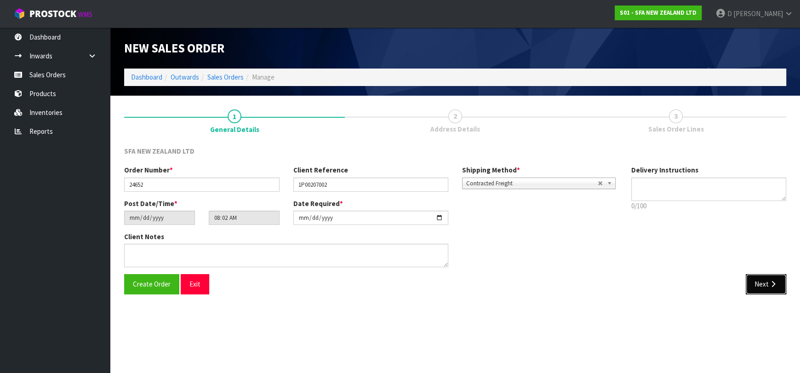
click at [754, 284] on button "Next" at bounding box center [766, 284] width 40 height 20
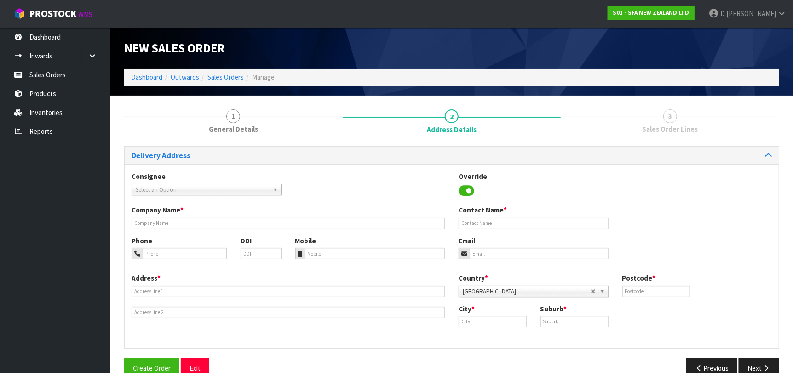
click at [195, 190] on span "Select an Option" at bounding box center [202, 189] width 133 height 11
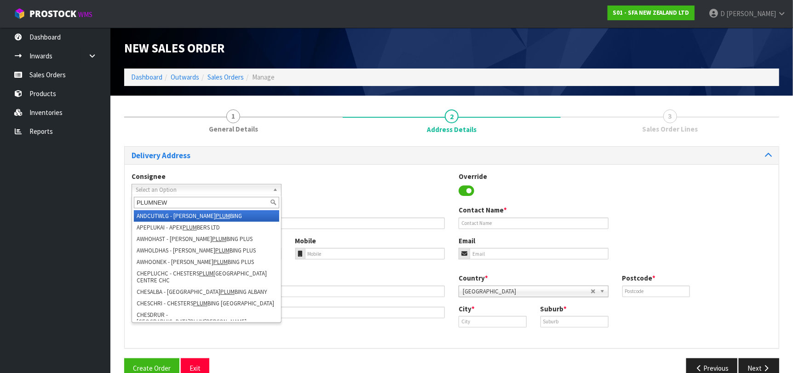
type input "PLUMNEWL"
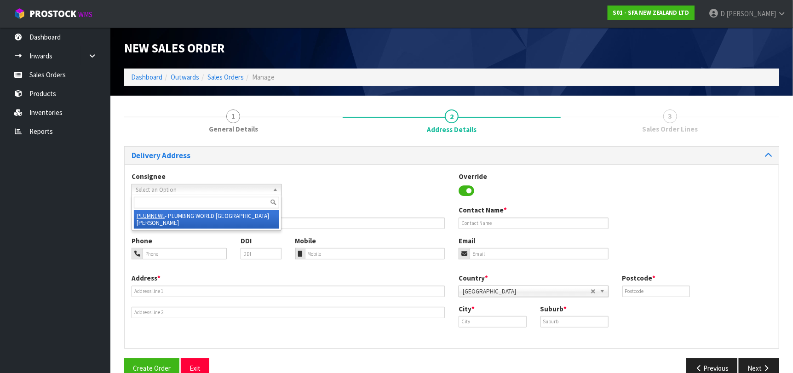
type input "PLUMBING WORLD NEW [PERSON_NAME]"
type input "[STREET_ADDRESS]"
type input "0640"
type input "[GEOGRAPHIC_DATA]"
type input "NEW [PERSON_NAME]"
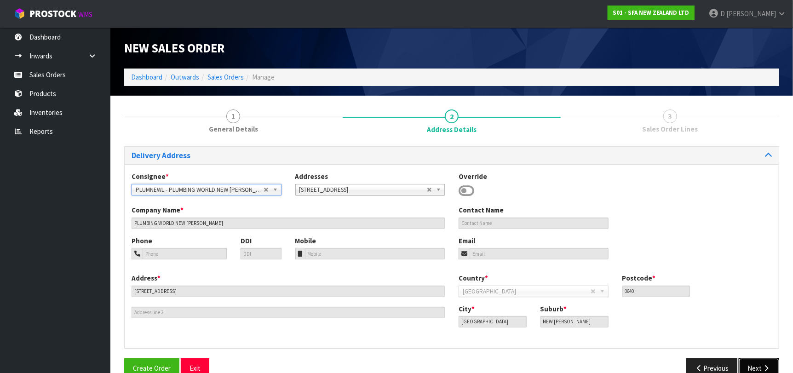
click at [770, 361] on button "Next" at bounding box center [759, 368] width 40 height 20
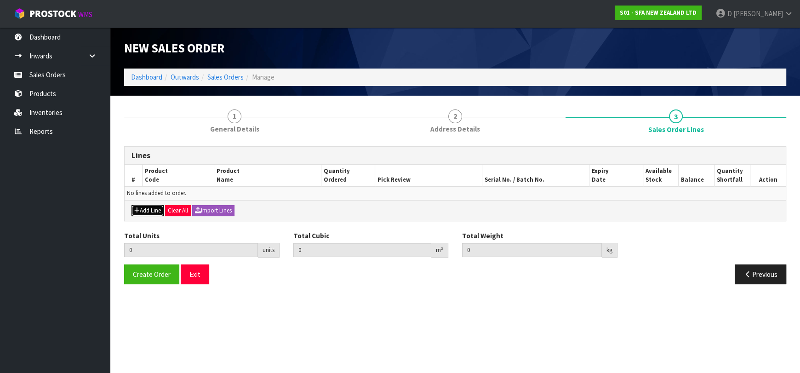
click at [158, 211] on button "Add Line" at bounding box center [148, 210] width 32 height 11
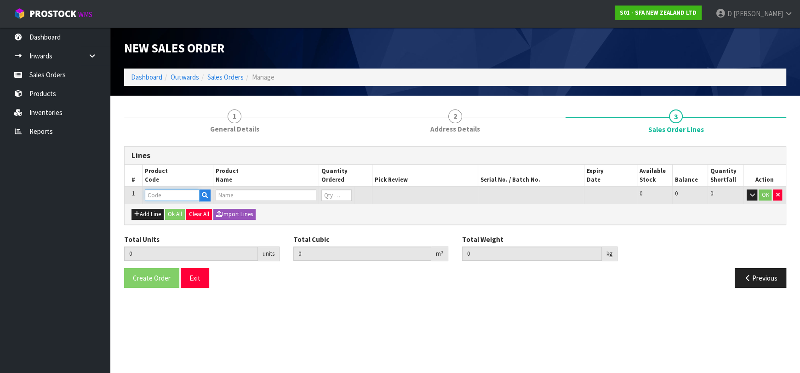
click at [162, 198] on input "text" at bounding box center [172, 196] width 55 height 12
type input "SA95"
type input "0.000000"
type input "0.000"
type input "SANIVITE UP WASTE WATER PUMP"
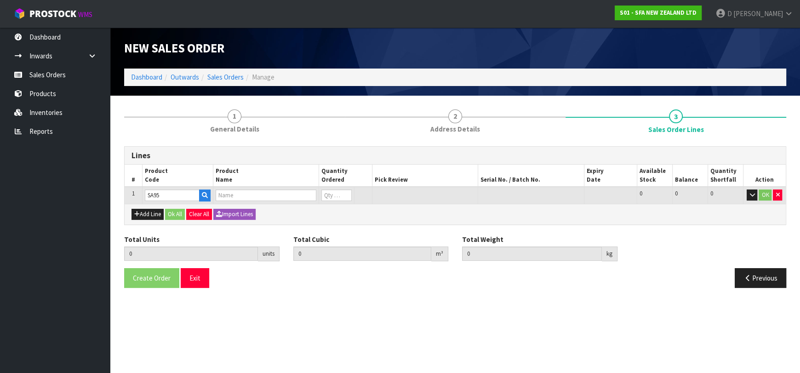
type input "0"
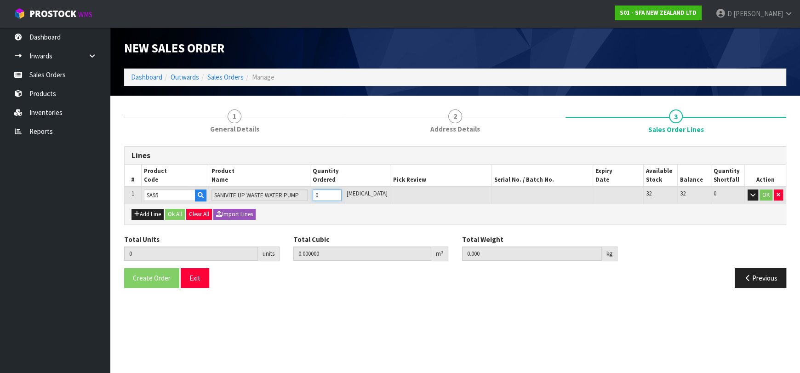
type input "1"
type input "0.031488"
type input "6.16"
type input "1"
click at [173, 209] on button "Ok All" at bounding box center [175, 214] width 20 height 11
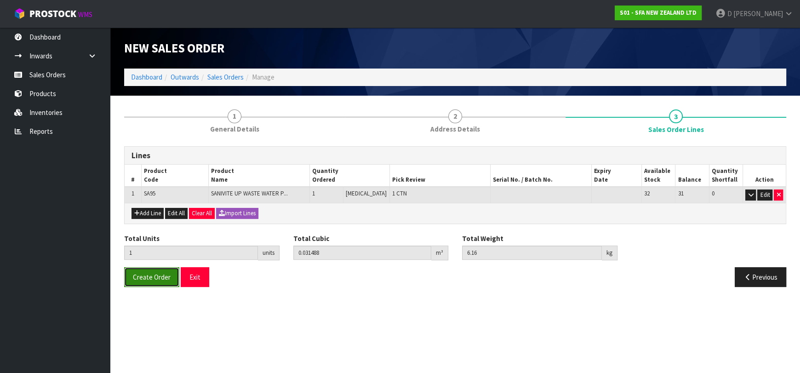
click at [165, 273] on span "Create Order" at bounding box center [152, 277] width 38 height 9
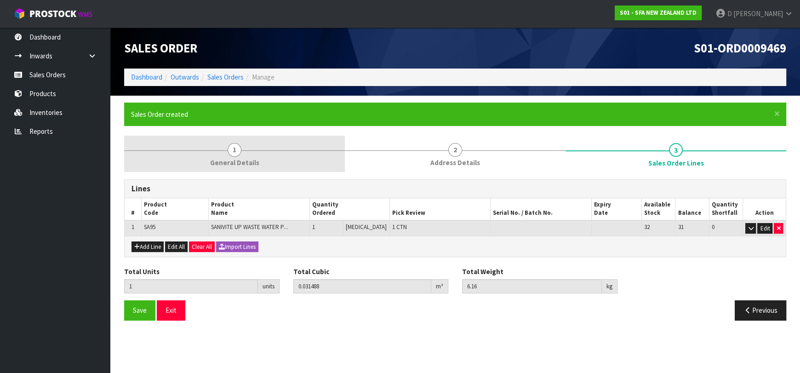
click at [263, 153] on link "1 General Details" at bounding box center [234, 154] width 221 height 36
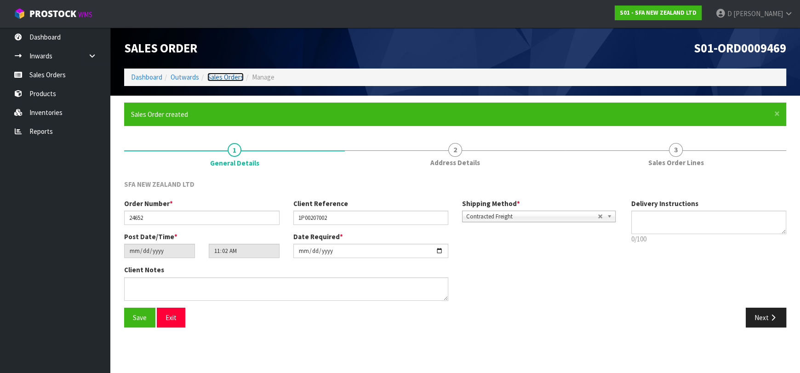
click at [235, 79] on link "Sales Orders" at bounding box center [225, 77] width 36 height 9
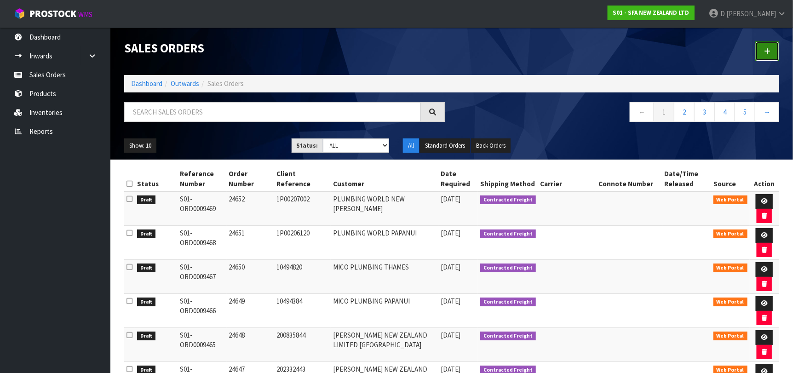
click at [777, 46] on link at bounding box center [767, 51] width 24 height 20
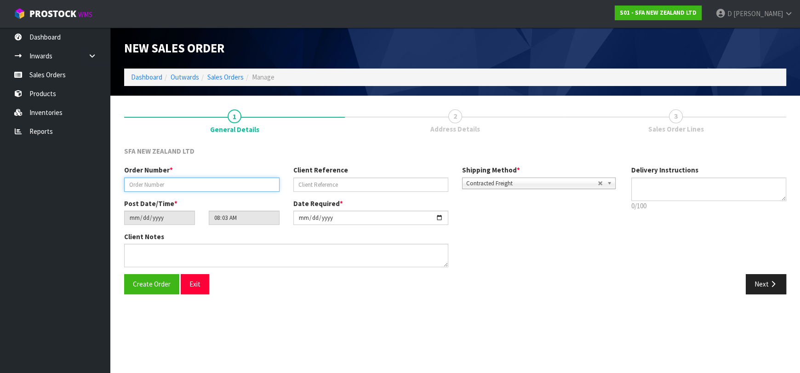
drag, startPoint x: 170, startPoint y: 186, endPoint x: 174, endPoint y: 186, distance: 4.6
click at [174, 186] on input "text" at bounding box center [201, 185] width 155 height 14
type input "24653"
paste input "1P00207189"
type input "1P00207189"
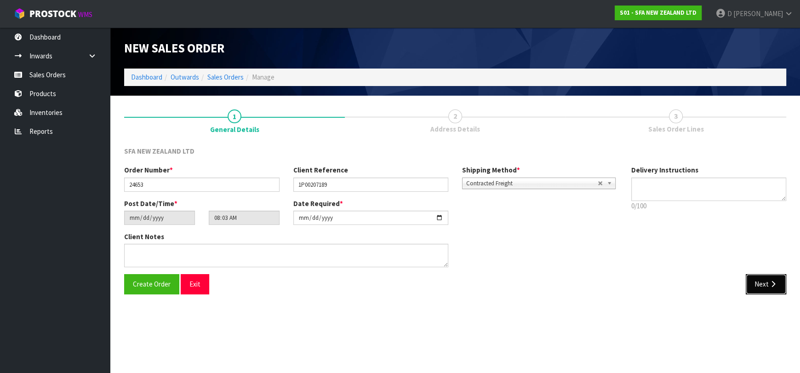
click at [760, 291] on button "Next" at bounding box center [766, 284] width 40 height 20
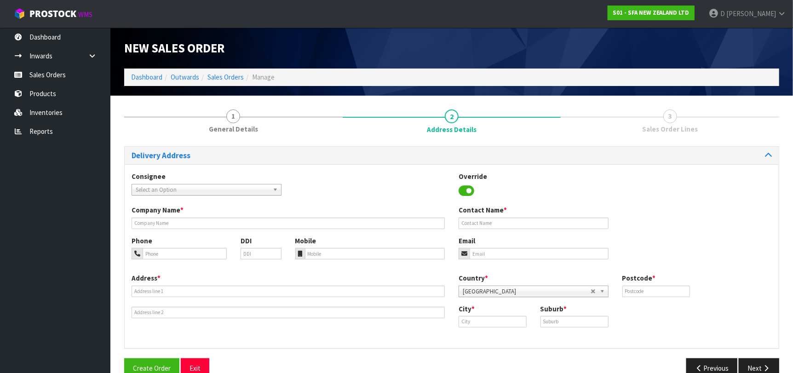
click at [146, 189] on span "Select an Option" at bounding box center [202, 189] width 133 height 11
type input "PLUMRUAK"
type input "PLUMBING WORLD RUAKAKA"
type input "[STREET_ADDRESS]"
type input "0171"
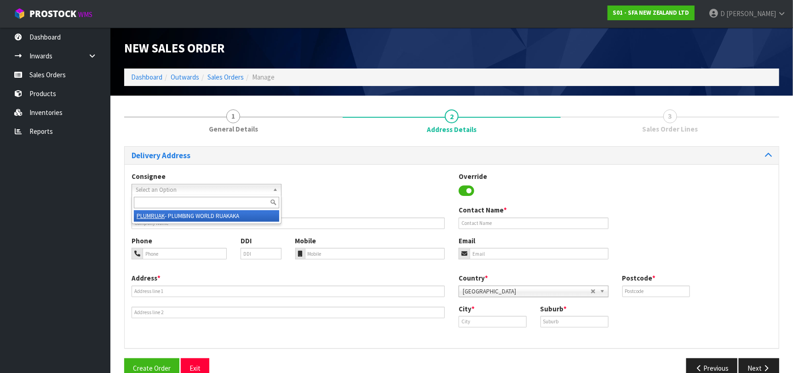
type input "RUAKAKA"
type input "[GEOGRAPHIC_DATA]"
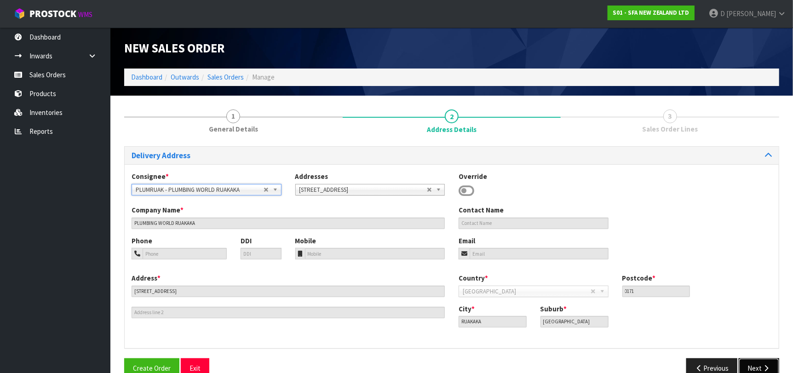
click at [758, 369] on button "Next" at bounding box center [759, 368] width 40 height 20
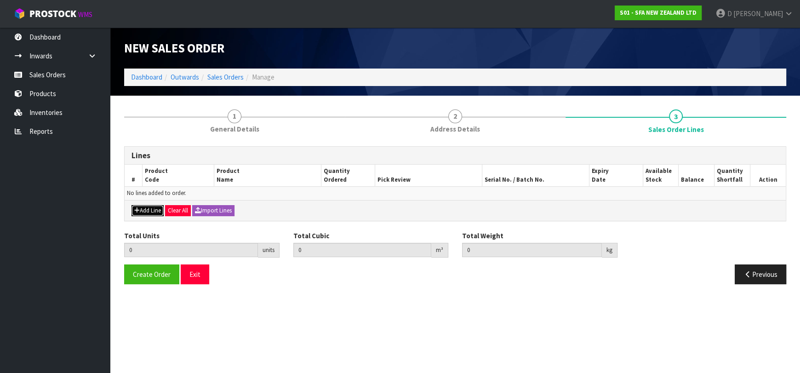
drag, startPoint x: 153, startPoint y: 208, endPoint x: 155, endPoint y: 204, distance: 5.0
click at [154, 206] on button "Add Line" at bounding box center [148, 210] width 32 height 11
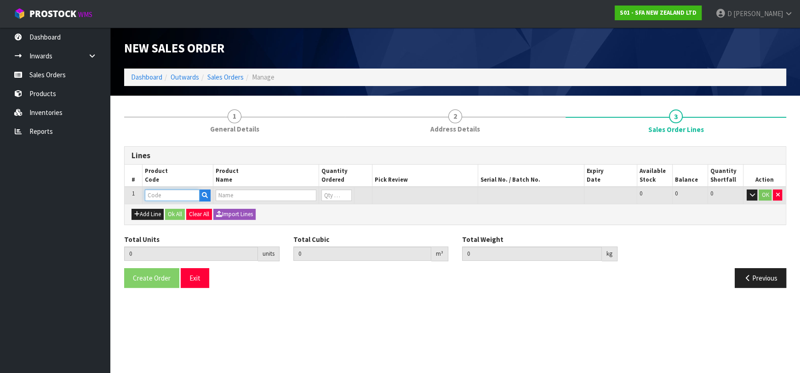
click at [160, 197] on input "text" at bounding box center [172, 196] width 55 height 12
type input "SA95"
click at [157, 202] on td at bounding box center [177, 195] width 71 height 17
type input "SA95"
type input "0.000000"
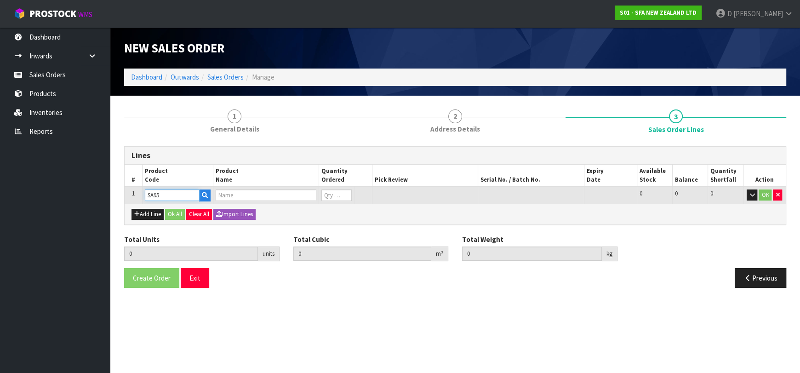
type input "0.000"
type input "SANIVITE UP WASTE WATER PUMP"
type input "0"
type input "SA95"
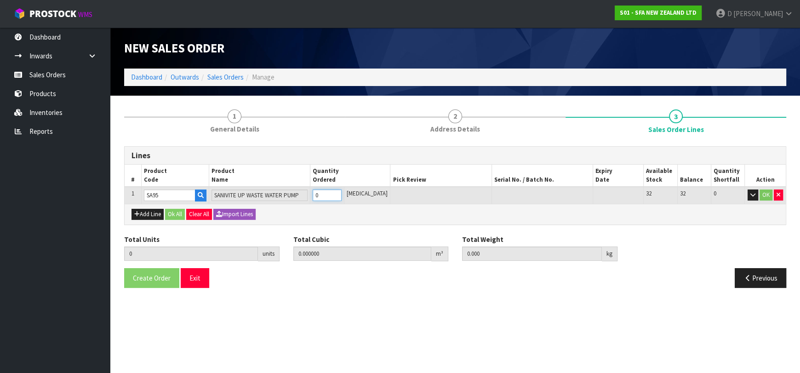
type input "1"
type input "0.031488"
type input "6.16"
type input "1"
click at [170, 212] on button "Ok All" at bounding box center [175, 214] width 20 height 11
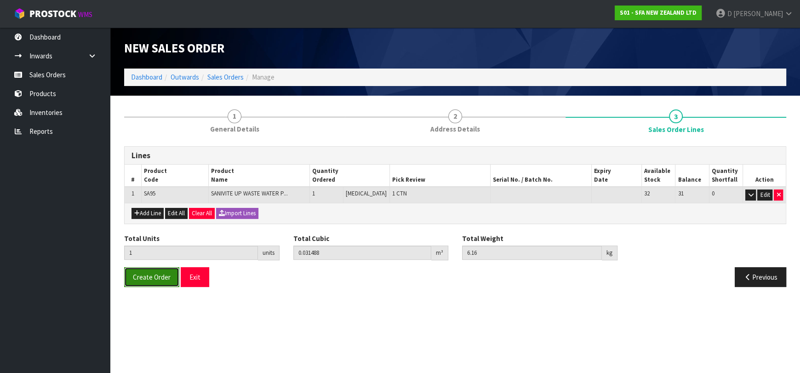
drag, startPoint x: 157, startPoint y: 278, endPoint x: 3, endPoint y: 264, distance: 154.8
click at [157, 278] on span "Create Order" at bounding box center [152, 277] width 38 height 9
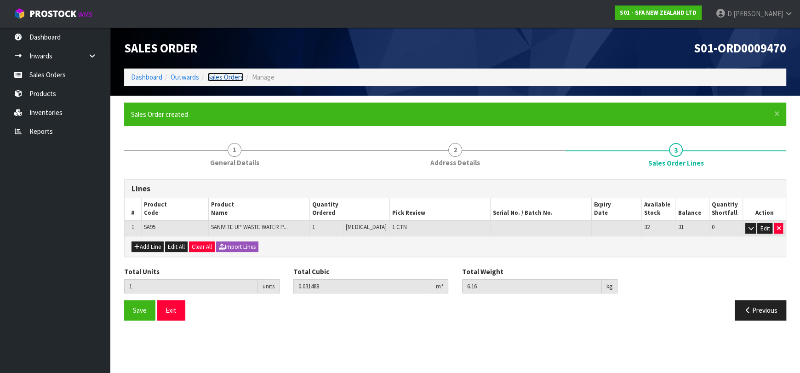
click at [228, 76] on link "Sales Orders" at bounding box center [225, 77] width 36 height 9
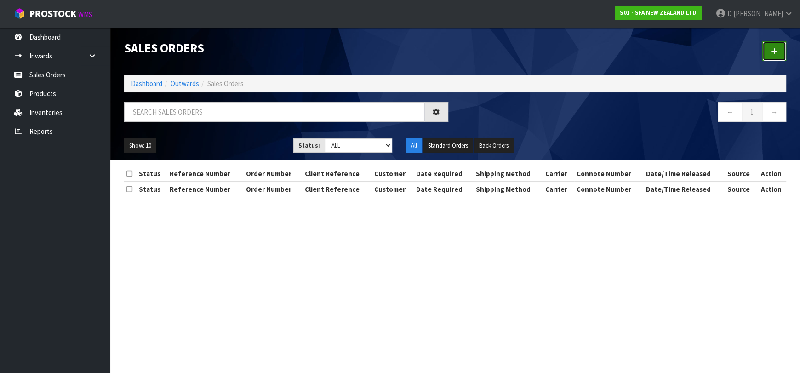
click at [774, 48] on icon at bounding box center [774, 51] width 6 height 7
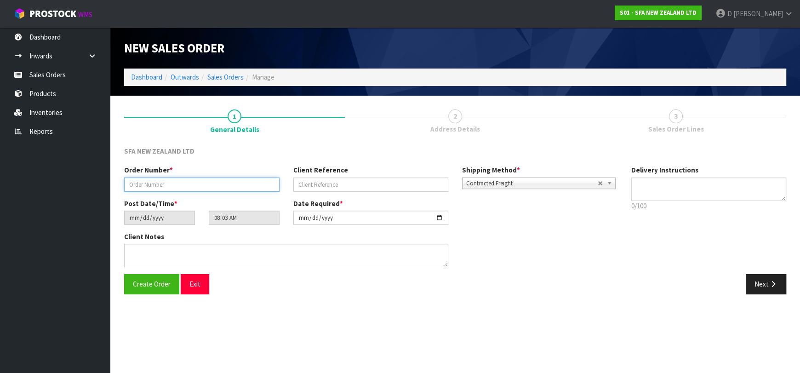
click at [231, 185] on input "text" at bounding box center [201, 185] width 155 height 14
type input "24654"
paste input "1P00207201"
type input "1P00207201"
drag, startPoint x: 765, startPoint y: 282, endPoint x: 404, endPoint y: 203, distance: 370.1
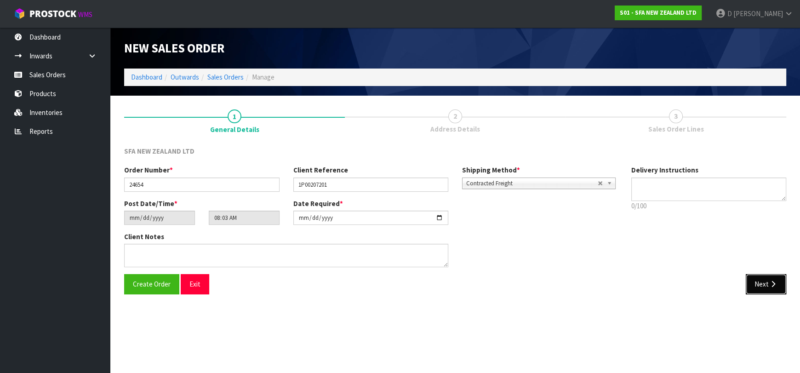
click at [763, 279] on button "Next" at bounding box center [766, 284] width 40 height 20
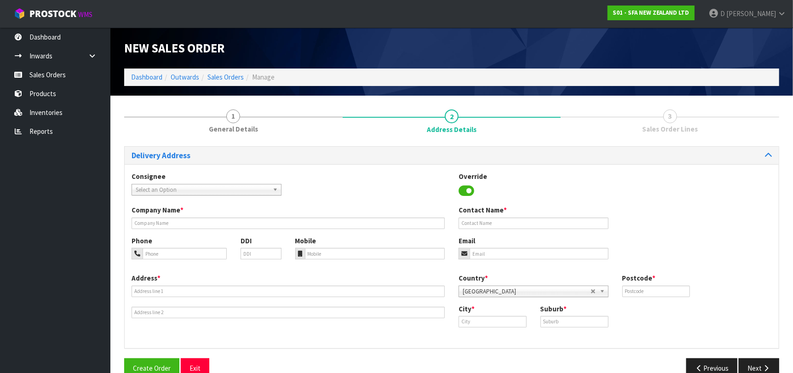
click at [229, 190] on span "Select an Option" at bounding box center [202, 189] width 133 height 11
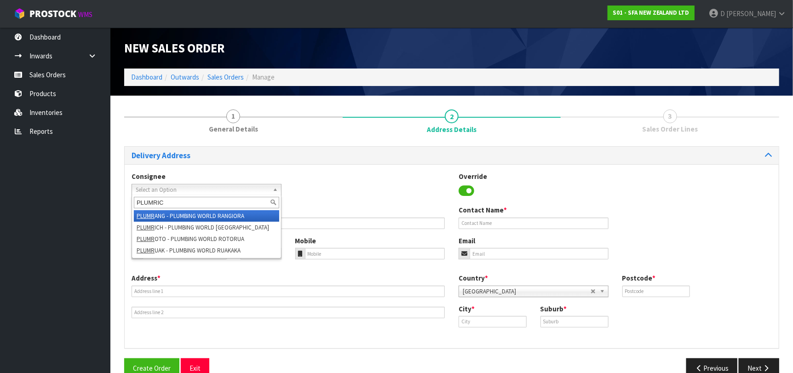
type input "PLUMRICH"
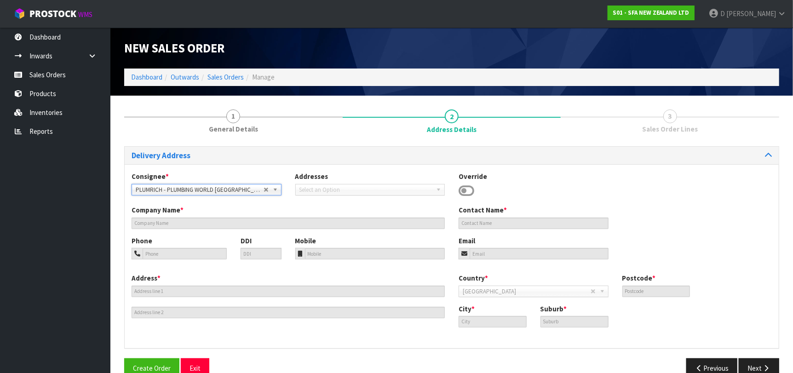
type input "PLUMBING WORLD [GEOGRAPHIC_DATA]"
type input "[STREET_ADDRESS][PERSON_NAME]"
type input "7020"
type input "[GEOGRAPHIC_DATA]"
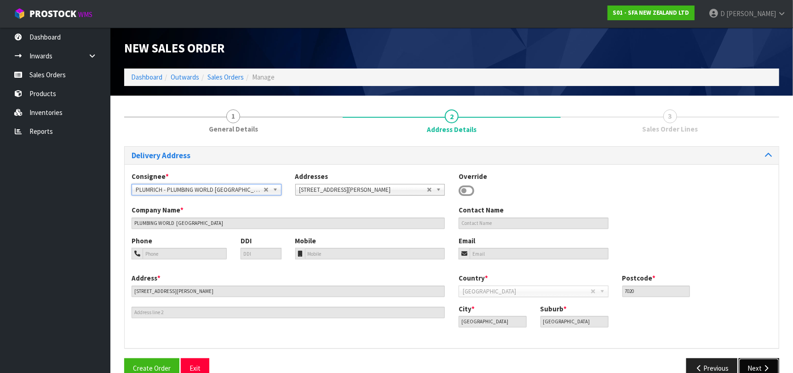
drag, startPoint x: 757, startPoint y: 367, endPoint x: 605, endPoint y: 310, distance: 162.8
click at [755, 364] on button "Next" at bounding box center [759, 368] width 40 height 20
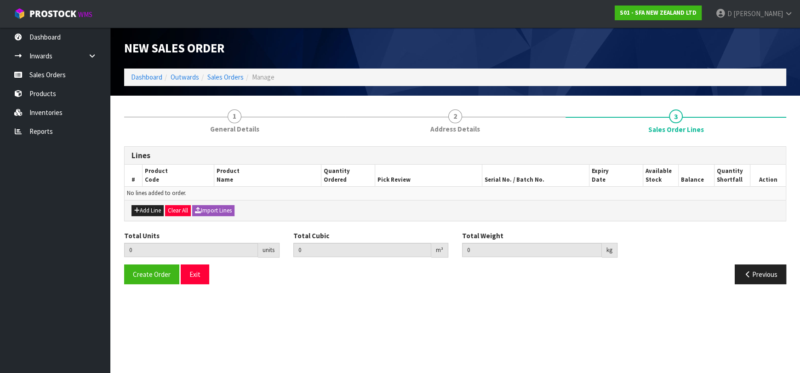
drag, startPoint x: 131, startPoint y: 206, endPoint x: 138, endPoint y: 207, distance: 7.1
click at [131, 206] on div "Add Line Clear All Import Lines" at bounding box center [456, 210] width 662 height 21
click at [144, 208] on button "Add Line" at bounding box center [148, 210] width 32 height 11
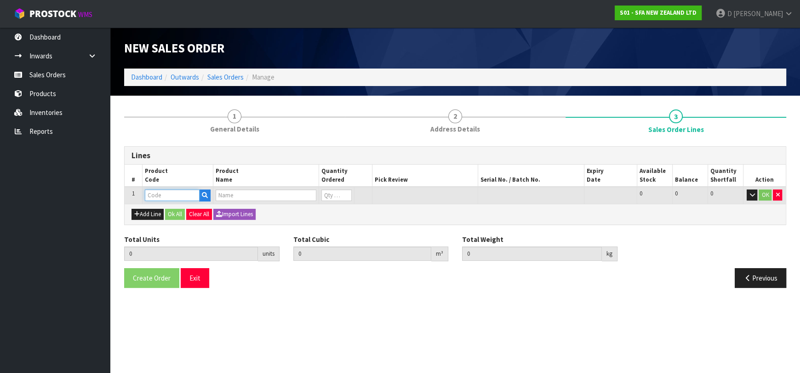
click at [167, 196] on input "text" at bounding box center [172, 196] width 55 height 12
type input "SA95"
type input "0.000000"
type input "0.000"
type input "SANIVITE UP WASTE WATER PUMP"
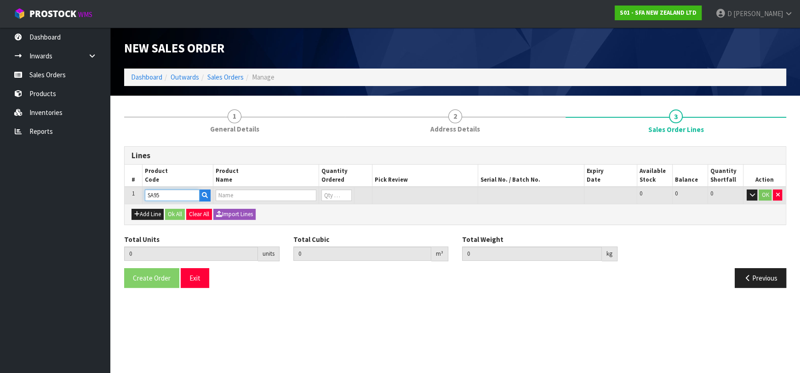
type input "0"
type input "SA95"
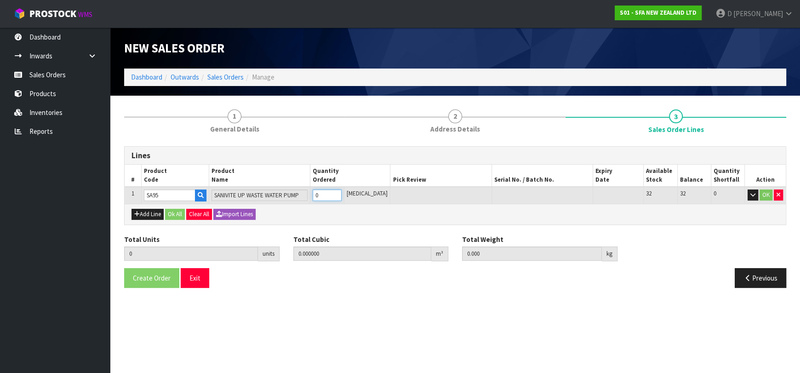
type input "1"
type input "0.031488"
type input "6.16"
type input "1"
click at [176, 211] on button "Ok All" at bounding box center [175, 214] width 20 height 11
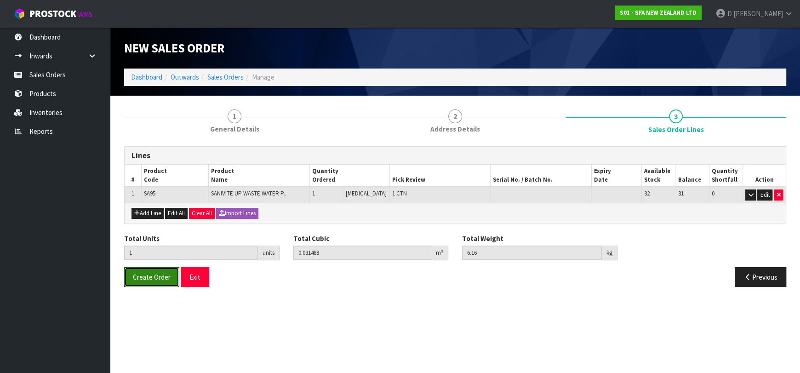
drag, startPoint x: 144, startPoint y: 284, endPoint x: 159, endPoint y: 293, distance: 16.9
click at [144, 284] on button "Create Order" at bounding box center [151, 277] width 55 height 20
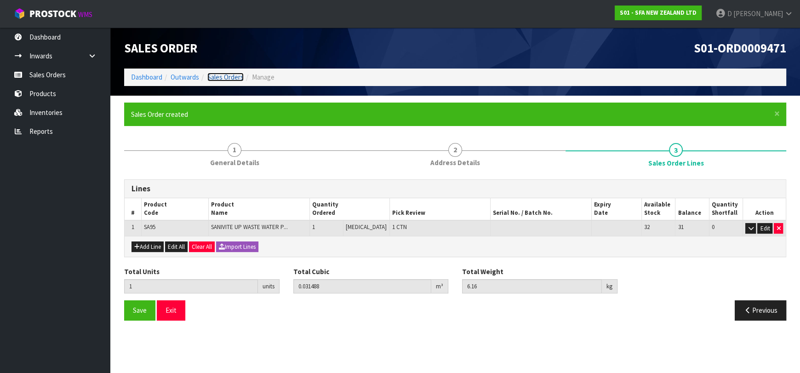
click at [238, 77] on link "Sales Orders" at bounding box center [225, 77] width 36 height 9
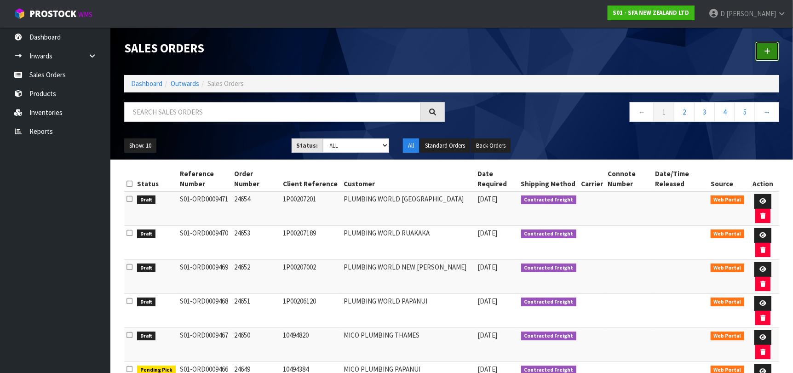
drag, startPoint x: 775, startPoint y: 52, endPoint x: 754, endPoint y: 60, distance: 22.3
click at [774, 52] on link at bounding box center [767, 51] width 24 height 20
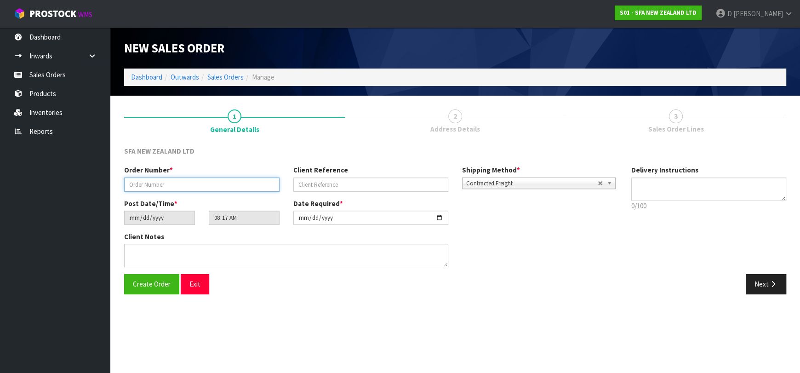
click at [262, 190] on input "text" at bounding box center [201, 185] width 155 height 14
type input "24655"
paste input "200964724"
type input "200964724"
drag, startPoint x: 777, startPoint y: 287, endPoint x: 464, endPoint y: 270, distance: 313.7
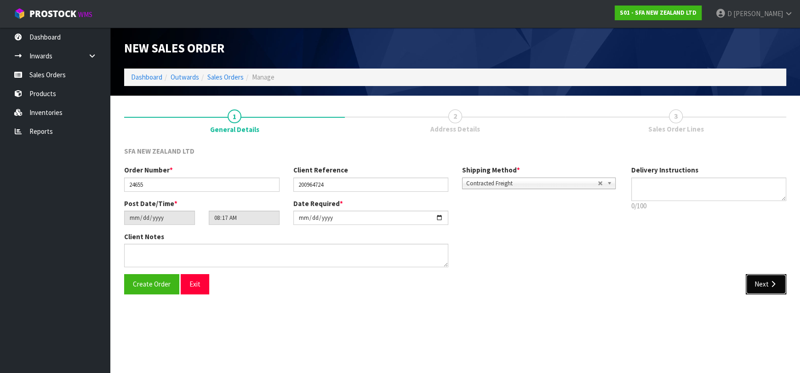
click at [777, 288] on button "Next" at bounding box center [766, 284] width 40 height 20
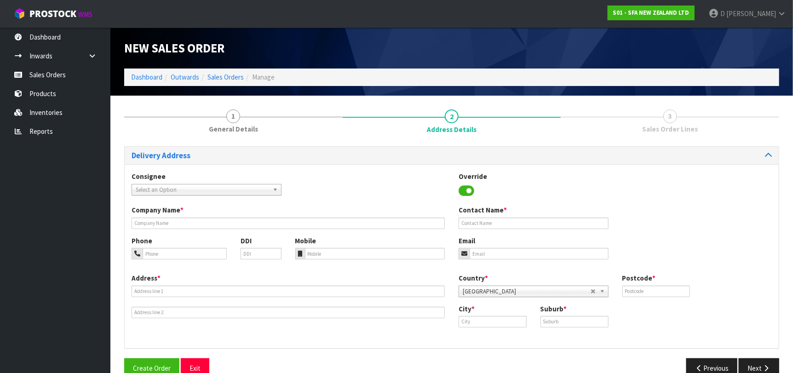
click at [198, 190] on span "Select an Option" at bounding box center [202, 189] width 133 height 11
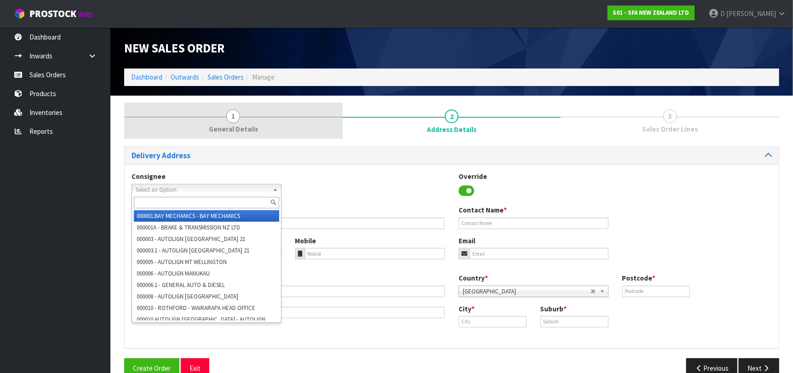
click at [223, 116] on link "1 General Details" at bounding box center [233, 121] width 219 height 36
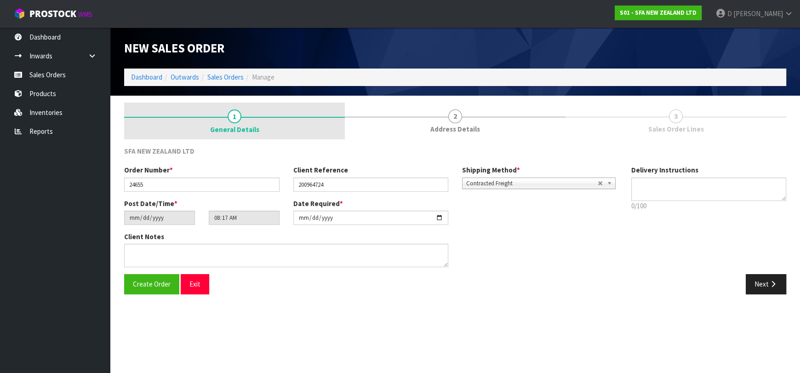
drag, startPoint x: 419, startPoint y: 134, endPoint x: 311, endPoint y: 133, distance: 108.1
click at [419, 134] on link "2 Address Details" at bounding box center [455, 121] width 221 height 36
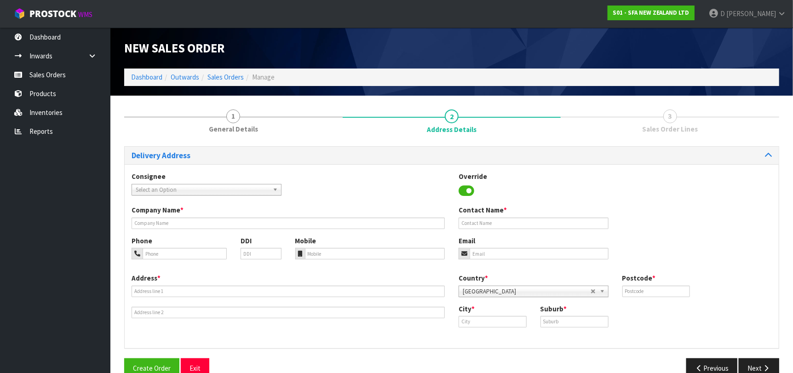
click at [240, 192] on span "Select an Option" at bounding box center [202, 189] width 133 height 11
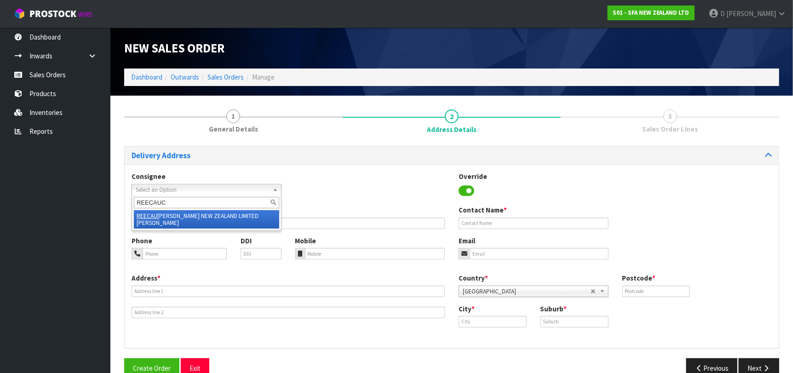
type input "REECAUCK"
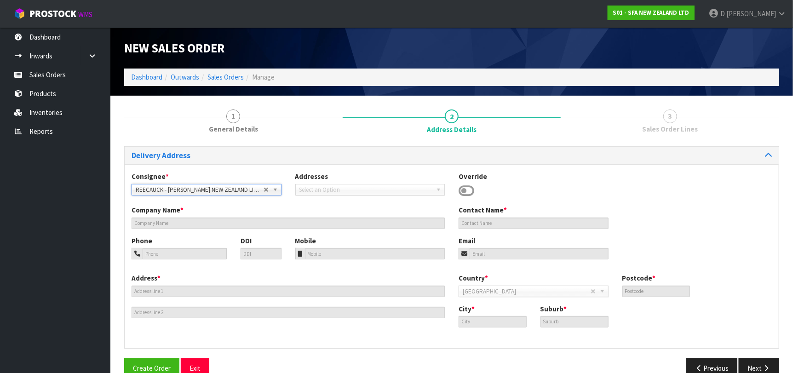
type input "[PERSON_NAME] NEW ZEALAND LIMITED [PERSON_NAME]"
type input "[STREET_ADDRESS]"
type input "1010"
type input "[GEOGRAPHIC_DATA]"
type input "[PERSON_NAME]"
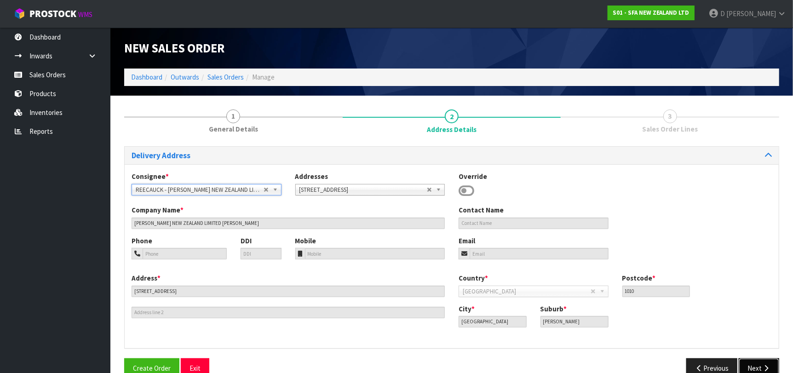
click at [763, 364] on button "Next" at bounding box center [759, 368] width 40 height 20
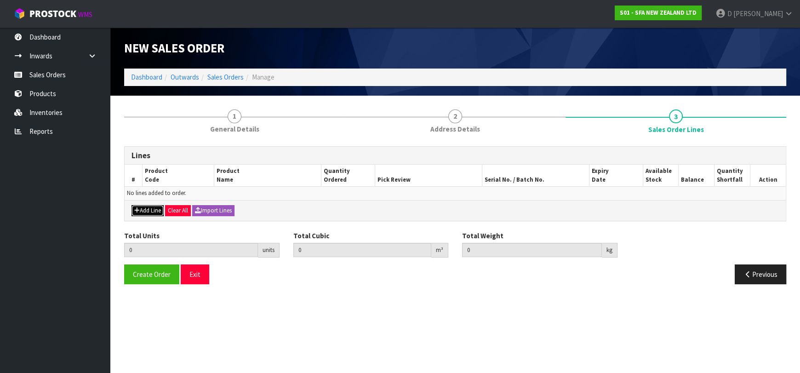
click at [147, 207] on button "Add Line" at bounding box center [148, 210] width 32 height 11
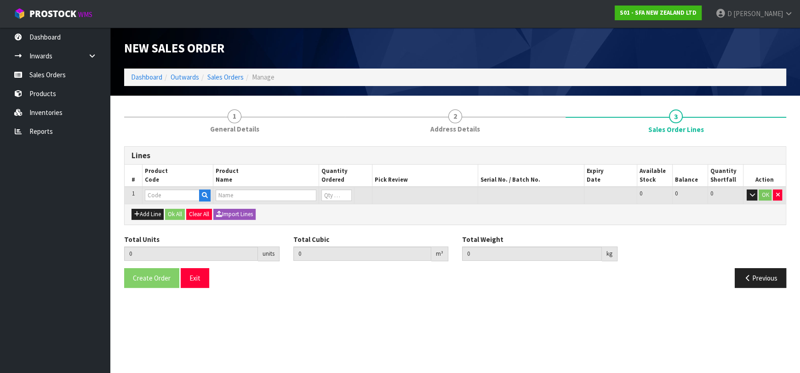
click at [155, 196] on input "text" at bounding box center [172, 196] width 55 height 12
type input "SA201"
click at [154, 196] on input "text" at bounding box center [172, 196] width 55 height 12
type input "SA201"
type input "0.000000"
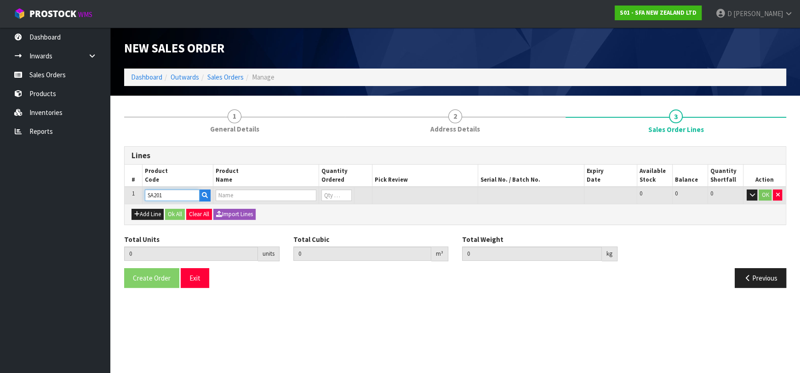
type input "0.000"
type input "[PERSON_NAME] COMMERCIAL LIFTING STATION"
type input "0"
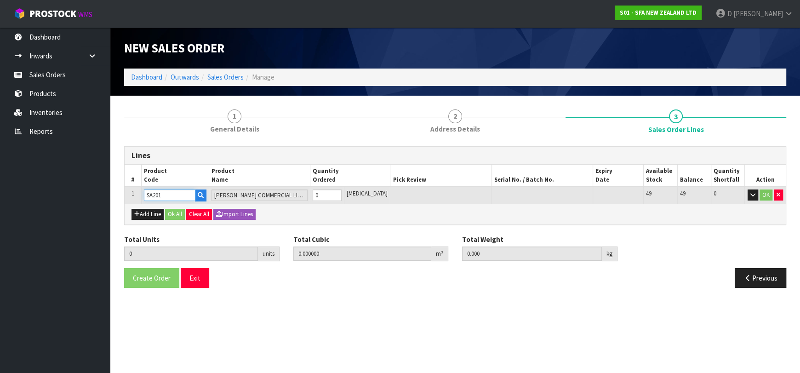
type input "SA201"
type input "1"
type input "0.021692"
type input "6.5"
type input "1"
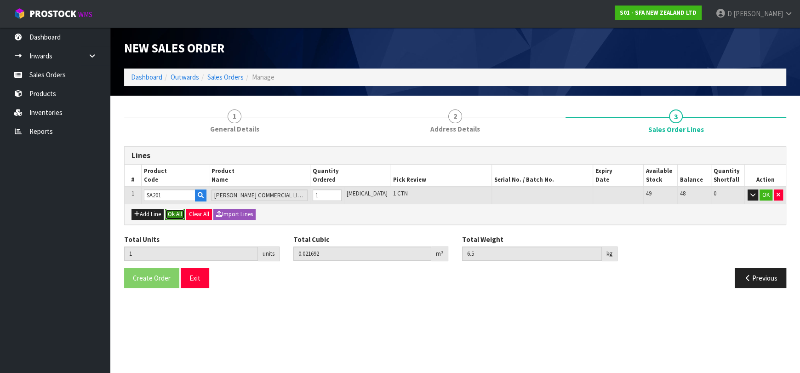
click at [181, 216] on button "Ok All" at bounding box center [175, 214] width 20 height 11
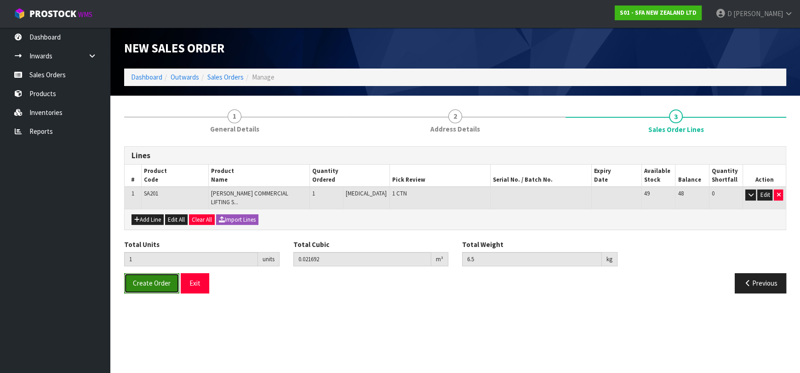
click at [152, 279] on span "Create Order" at bounding box center [152, 283] width 38 height 9
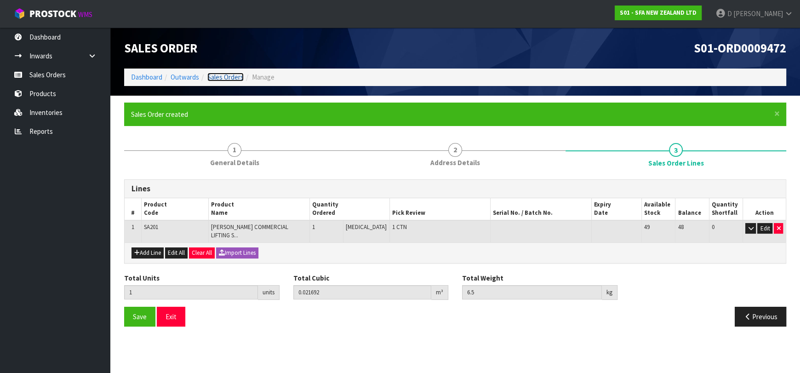
click at [221, 77] on link "Sales Orders" at bounding box center [225, 77] width 36 height 9
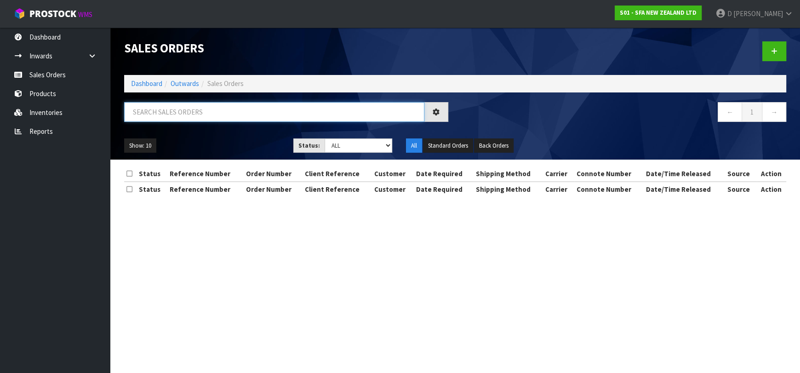
click at [209, 109] on input "text" at bounding box center [274, 112] width 300 height 20
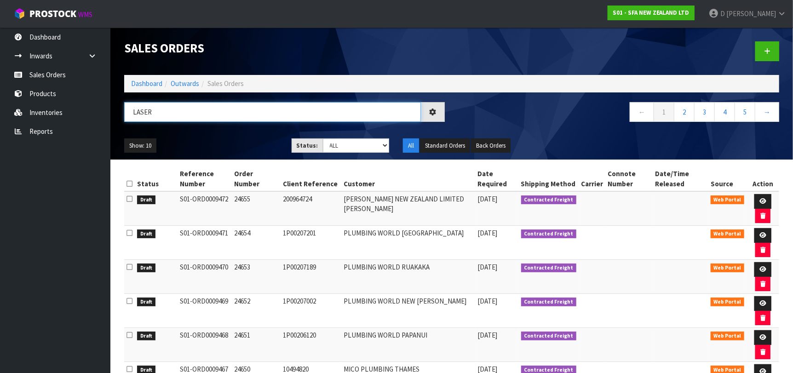
type input "LASER"
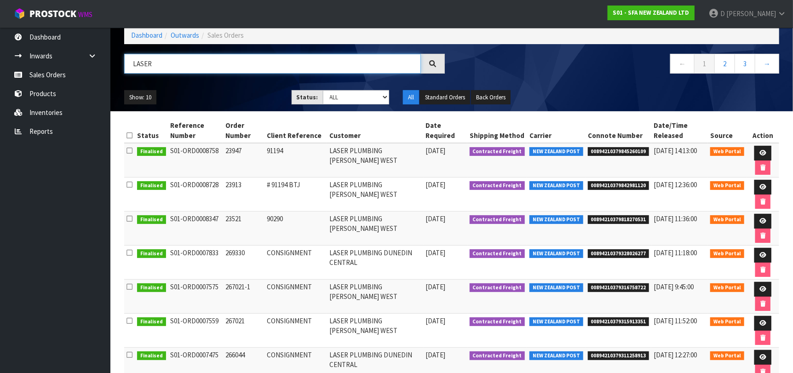
scroll to position [46, 0]
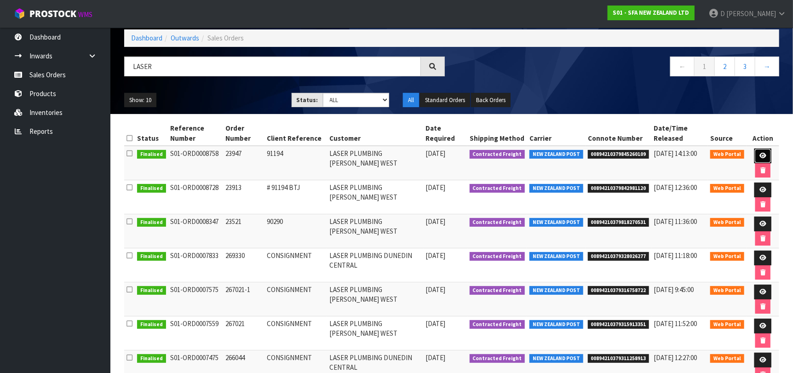
click at [767, 158] on link at bounding box center [762, 156] width 17 height 15
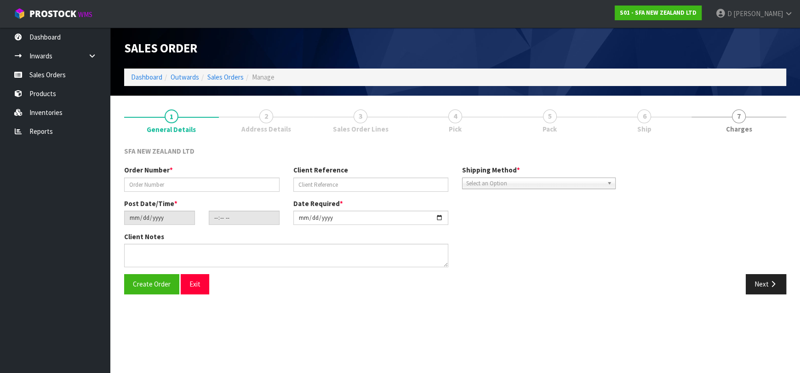
type input "23947"
type input "91194"
type input "[DATE]"
type input "13:21:00.000"
type input "[DATE]"
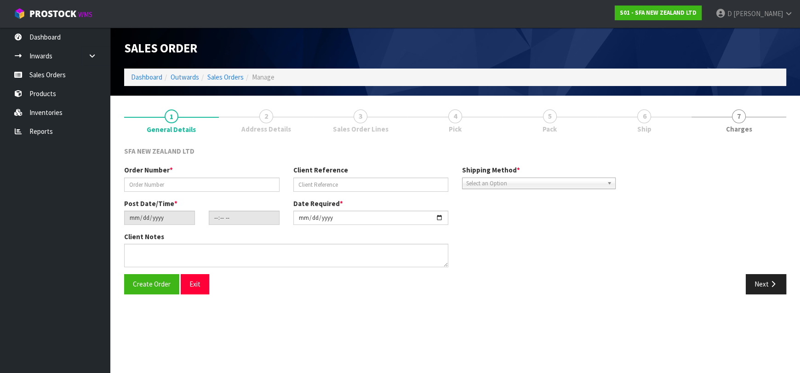
type textarea "PLEASE SEND [DATE], URGENT [PERSON_NAME]"
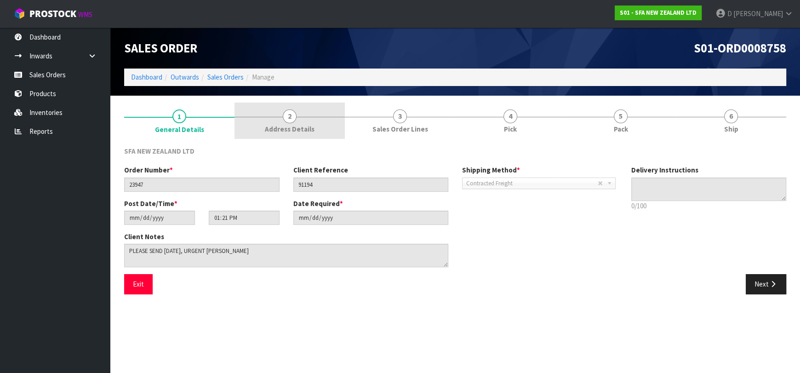
click at [282, 123] on link "2 Address Details" at bounding box center [290, 121] width 110 height 36
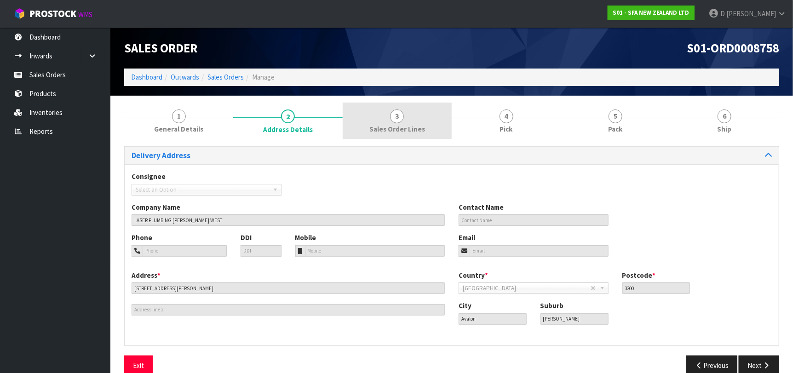
click at [360, 124] on link "3 Sales Order Lines" at bounding box center [397, 121] width 109 height 36
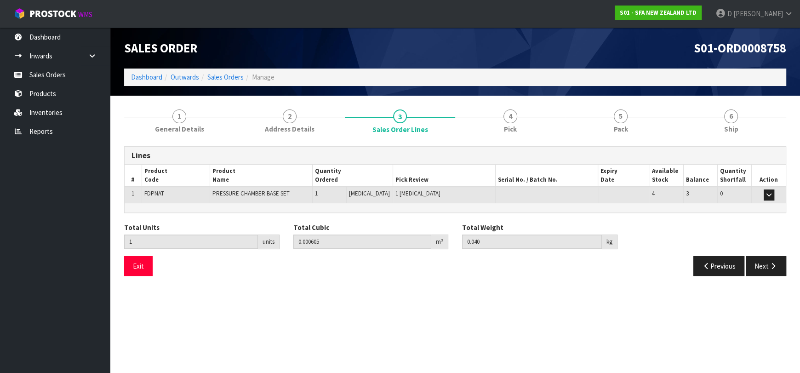
click at [225, 83] on ol "Dashboard Outwards Sales Orders Manage" at bounding box center [455, 77] width 662 height 17
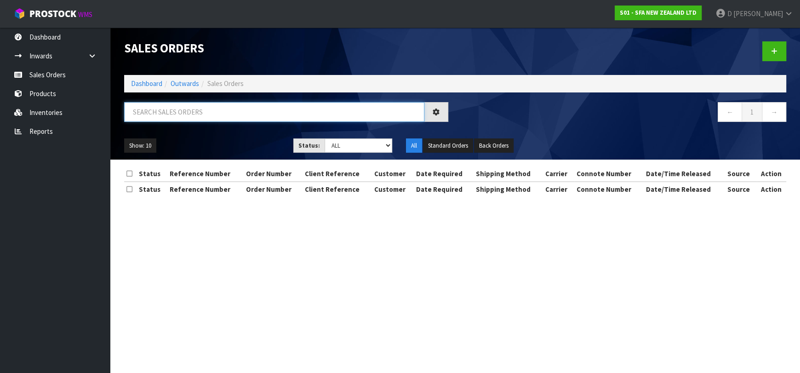
click at [280, 119] on input "text" at bounding box center [274, 112] width 300 height 20
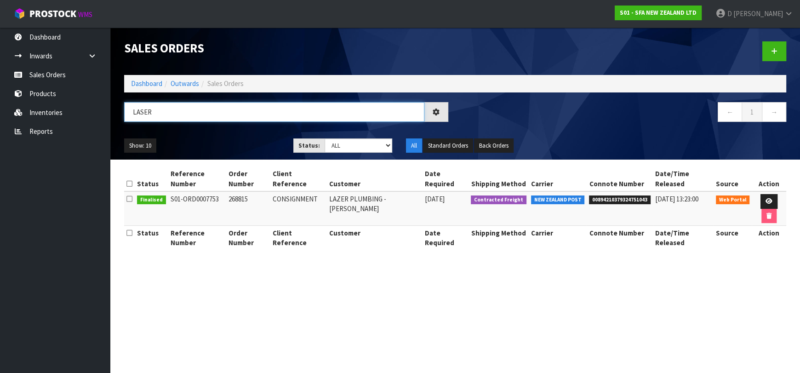
type input "LASER"
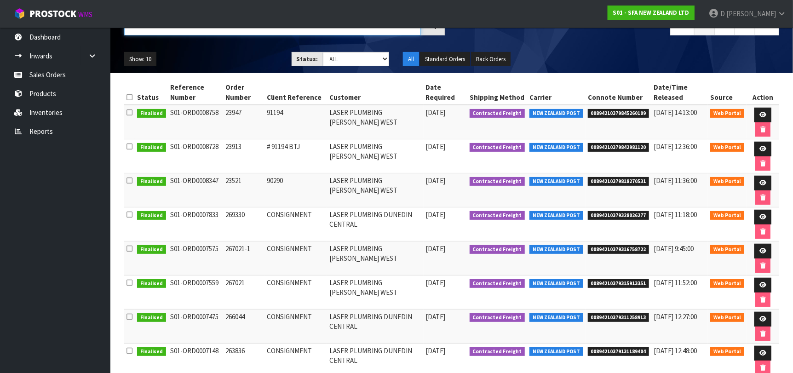
scroll to position [92, 0]
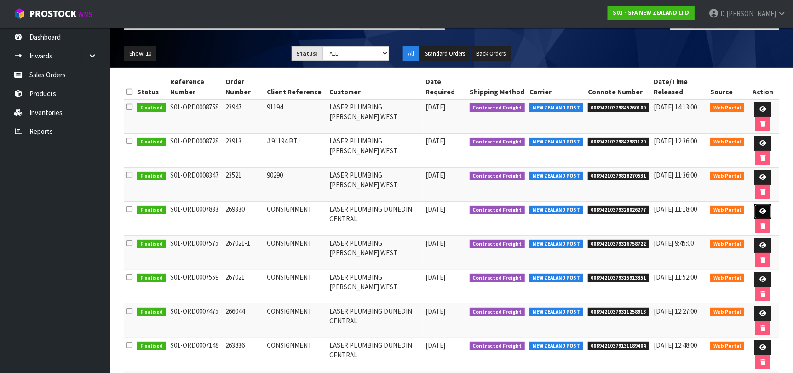
click at [761, 209] on icon at bounding box center [763, 211] width 7 height 6
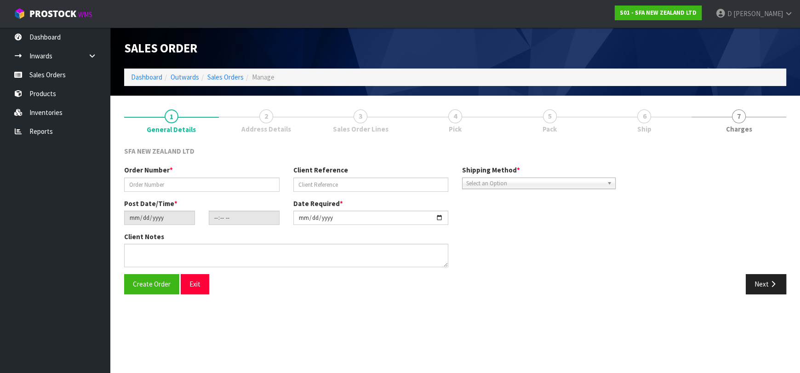
type input "269330"
type input "CONSIGNMENT"
type input "[DATE]"
type input "09:49:00.000"
type input "[DATE]"
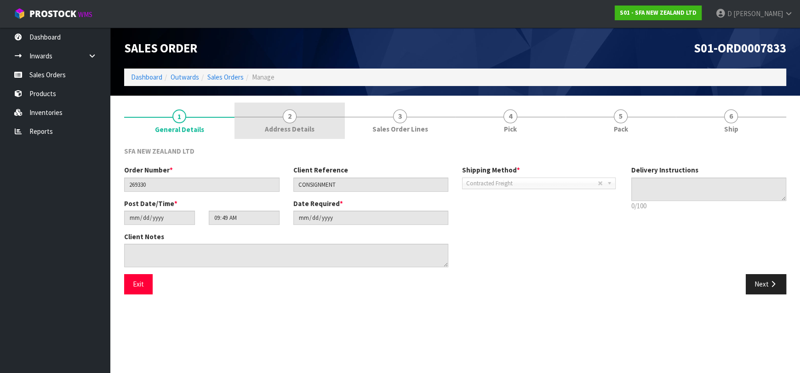
click at [297, 118] on link "2 Address Details" at bounding box center [290, 121] width 110 height 36
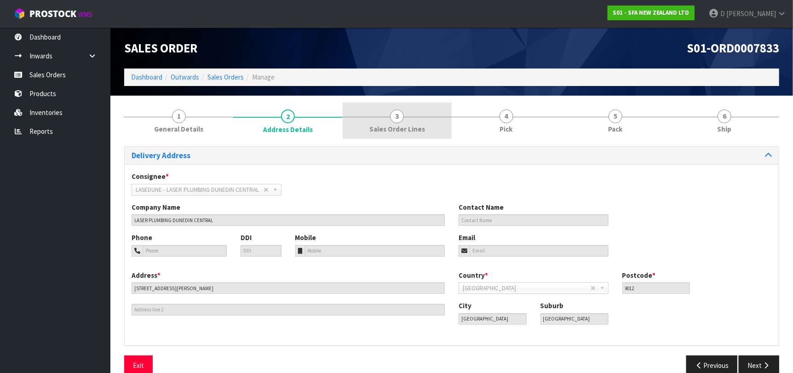
click at [384, 123] on link "3 Sales Order Lines" at bounding box center [397, 121] width 109 height 36
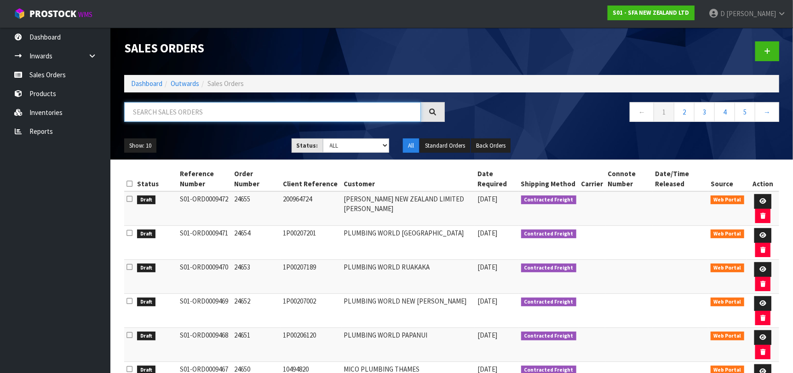
click at [260, 117] on input "text" at bounding box center [272, 112] width 297 height 20
type input "LASER"
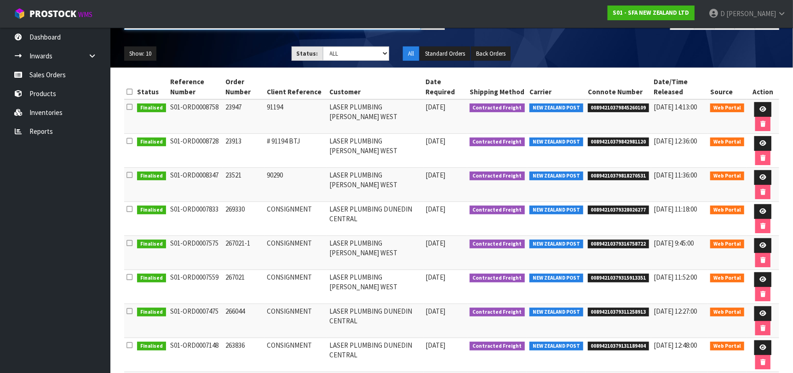
scroll to position [138, 0]
